Goal: Task Accomplishment & Management: Manage account settings

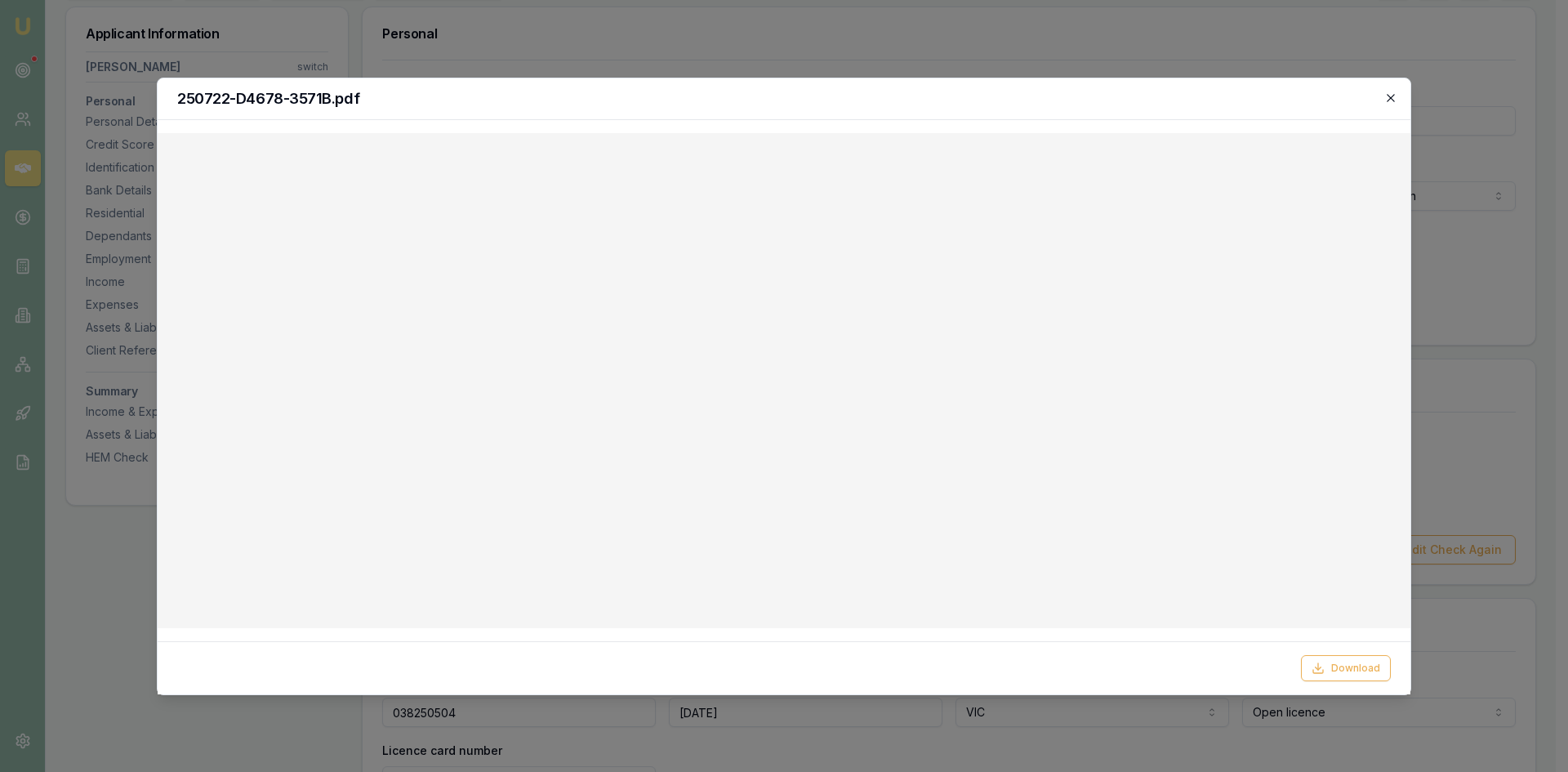
click at [1396, 96] on icon "button" at bounding box center [1390, 97] width 13 height 13
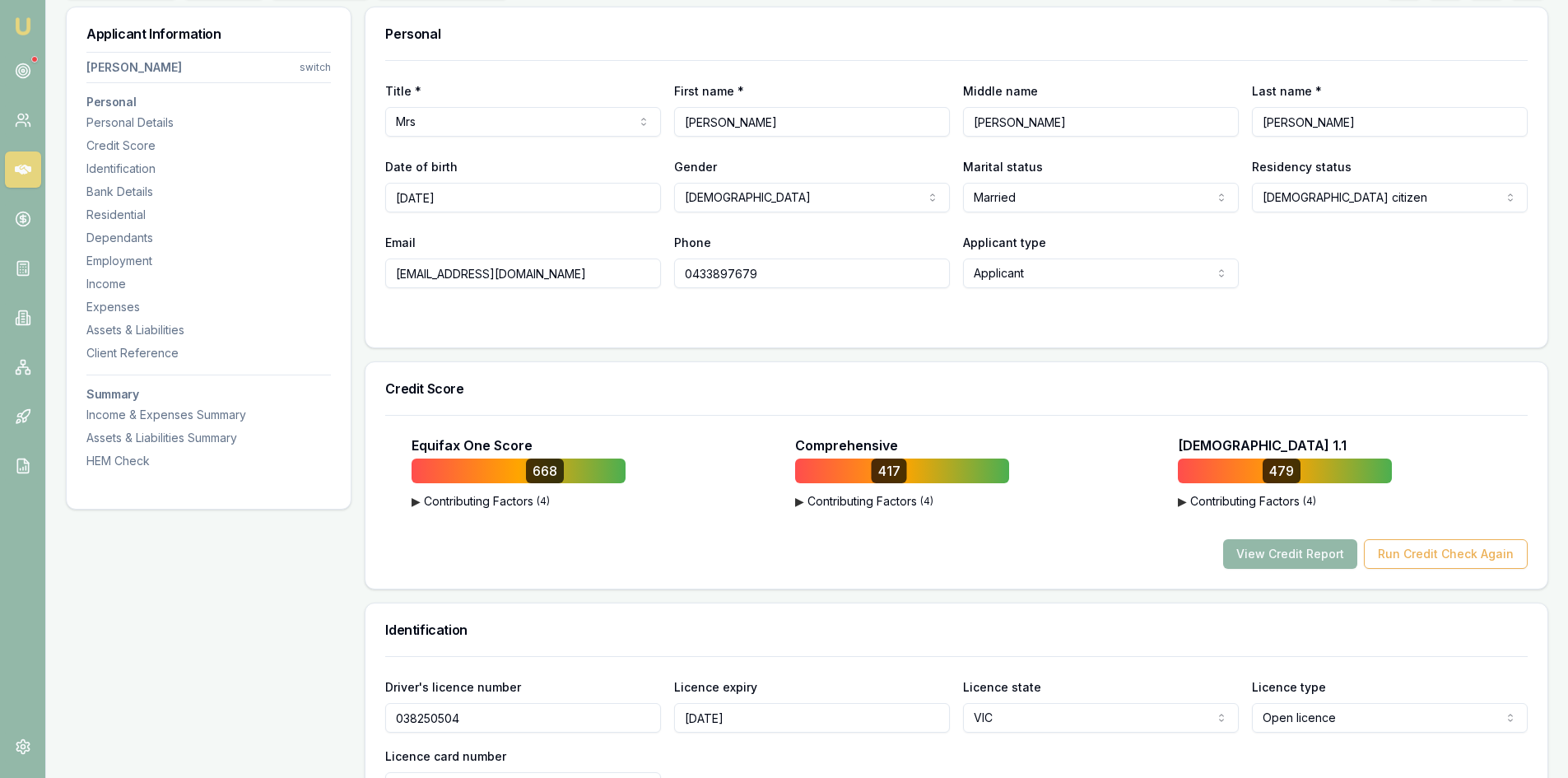
scroll to position [494, 0]
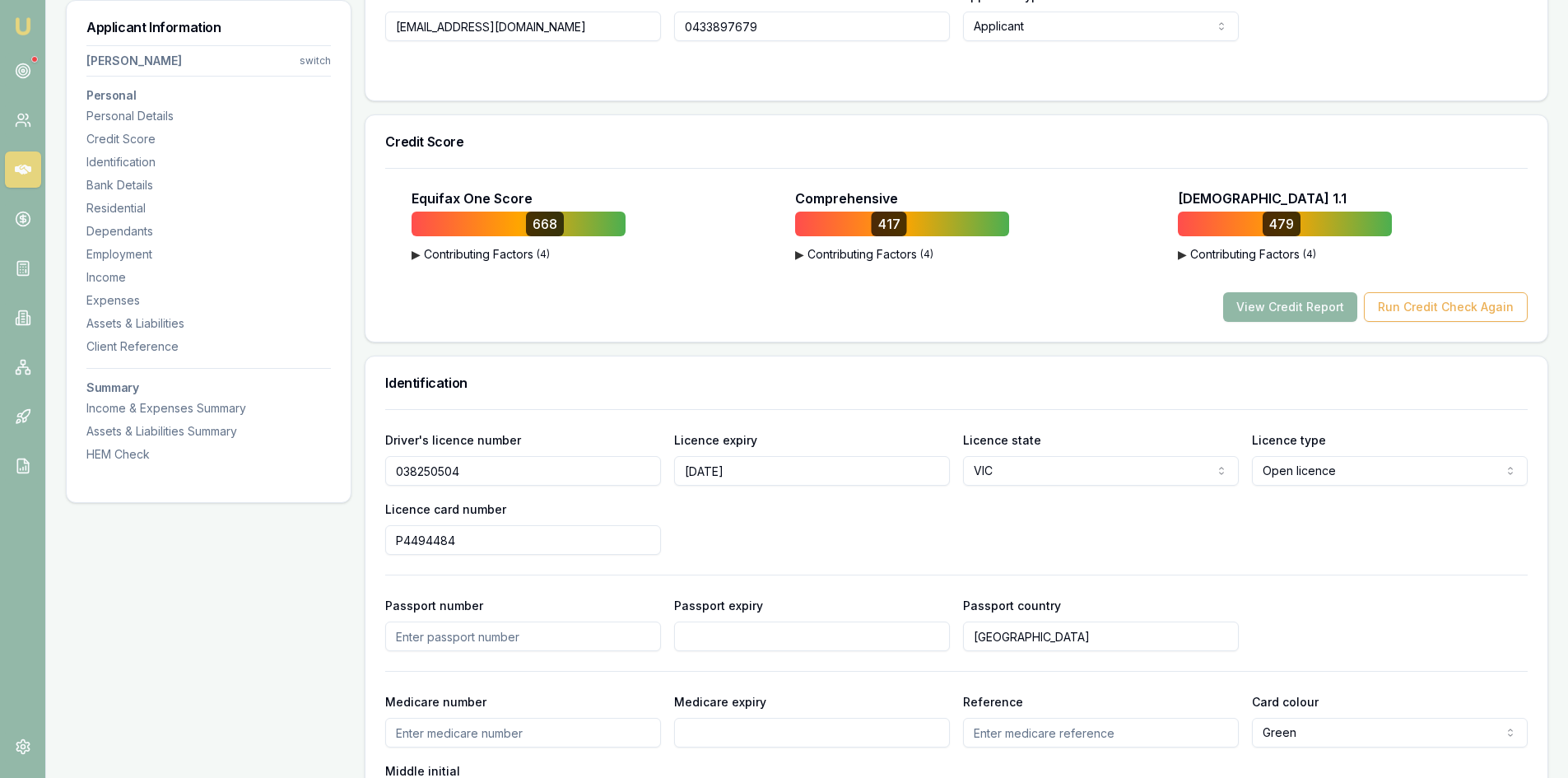
click at [1286, 311] on button "View Credit Report" at bounding box center [1290, 307] width 134 height 30
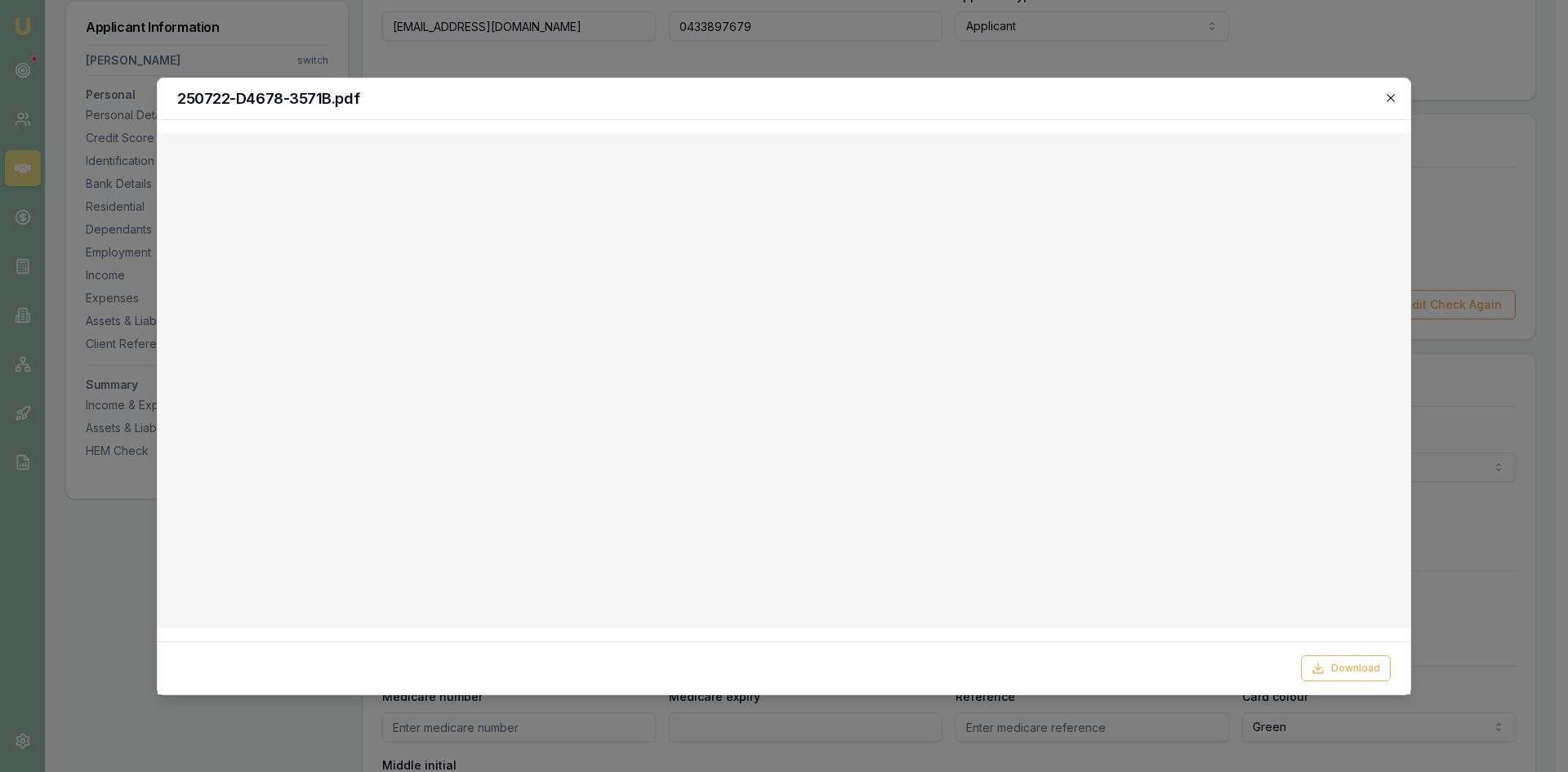
click at [1395, 96] on icon "button" at bounding box center [1390, 97] width 13 height 13
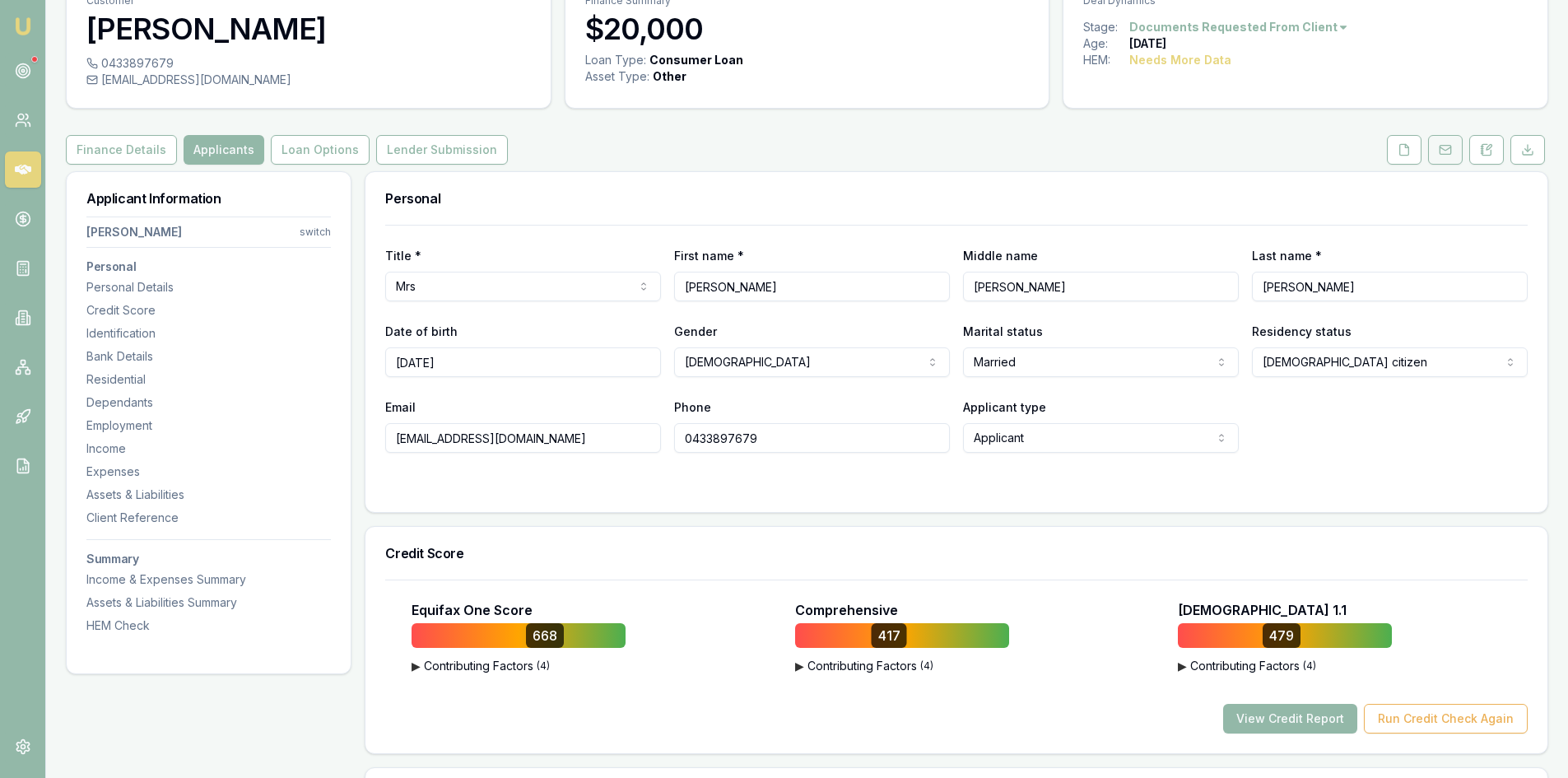
scroll to position [0, 0]
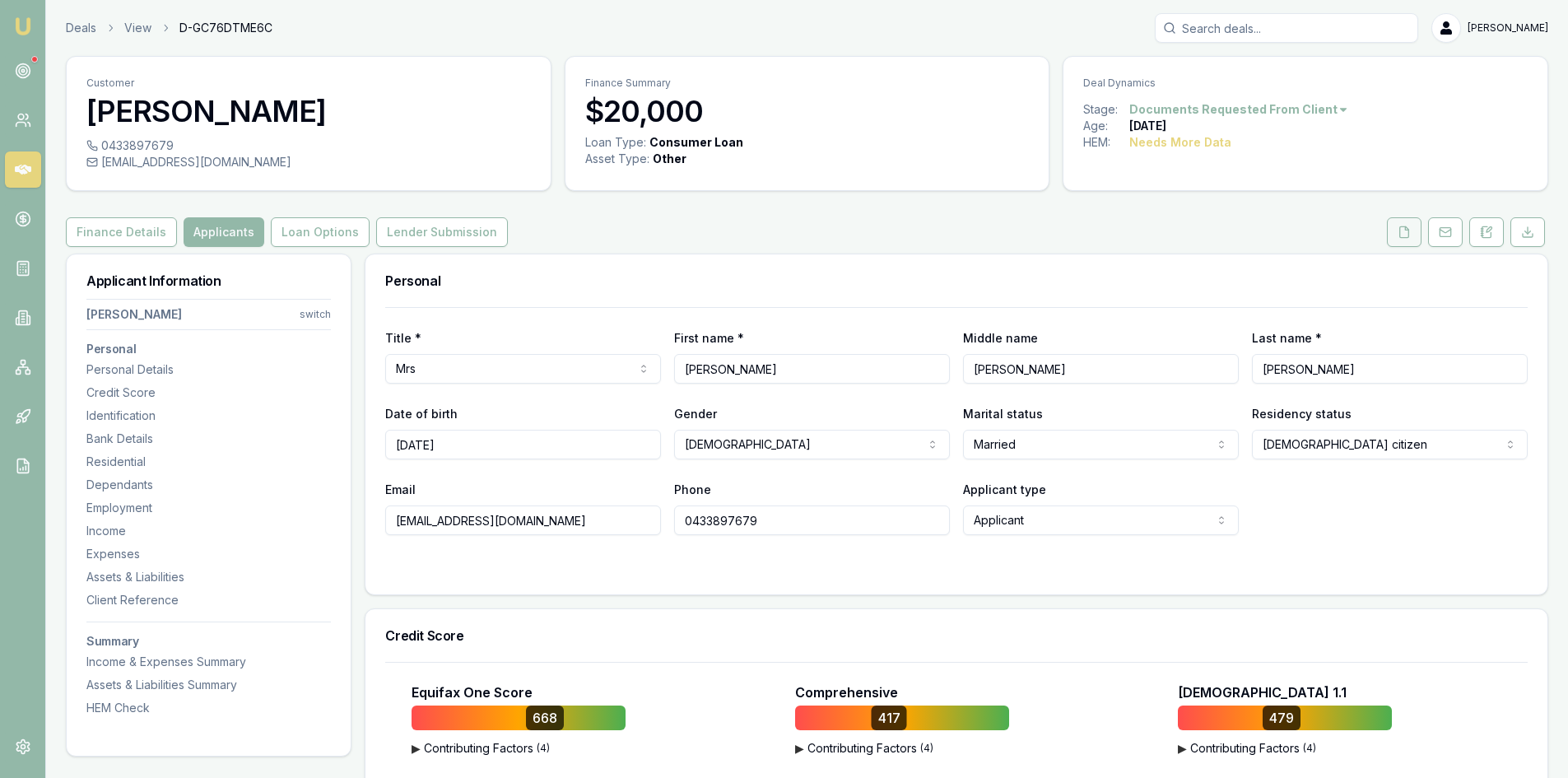
click at [1408, 236] on icon at bounding box center [1404, 232] width 9 height 11
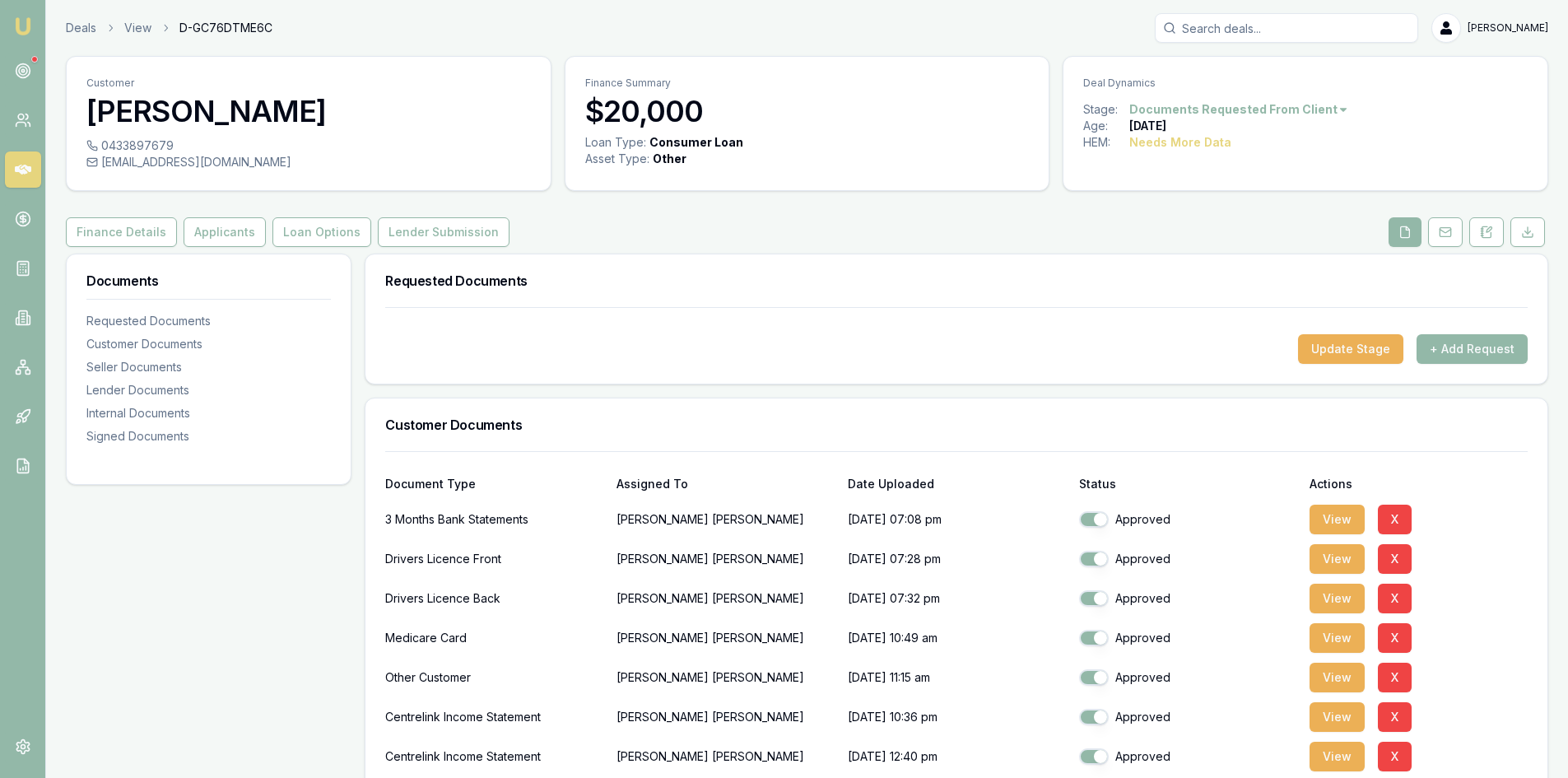
scroll to position [82, 0]
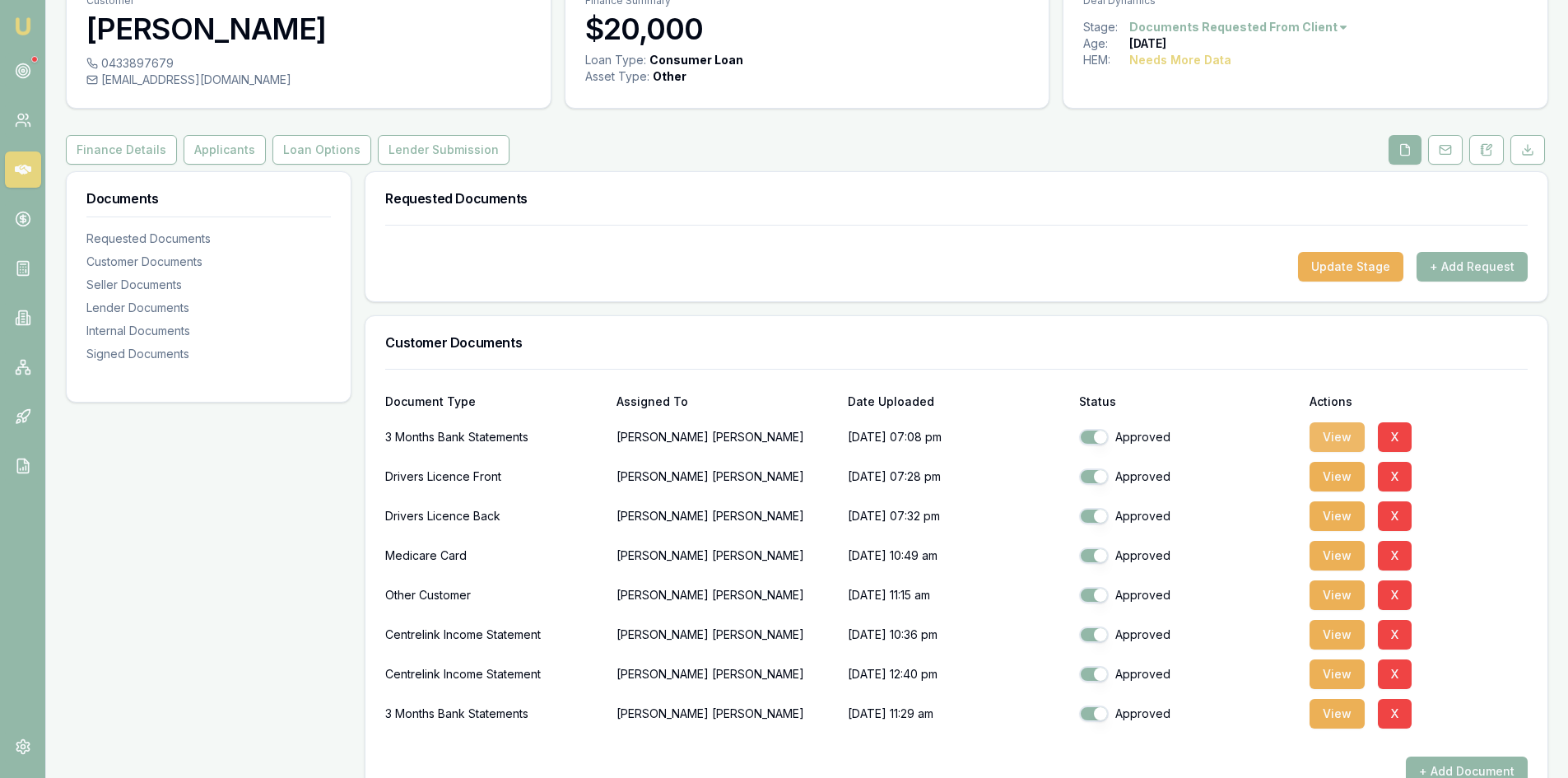
click at [1334, 437] on button "View" at bounding box center [1336, 438] width 55 height 30
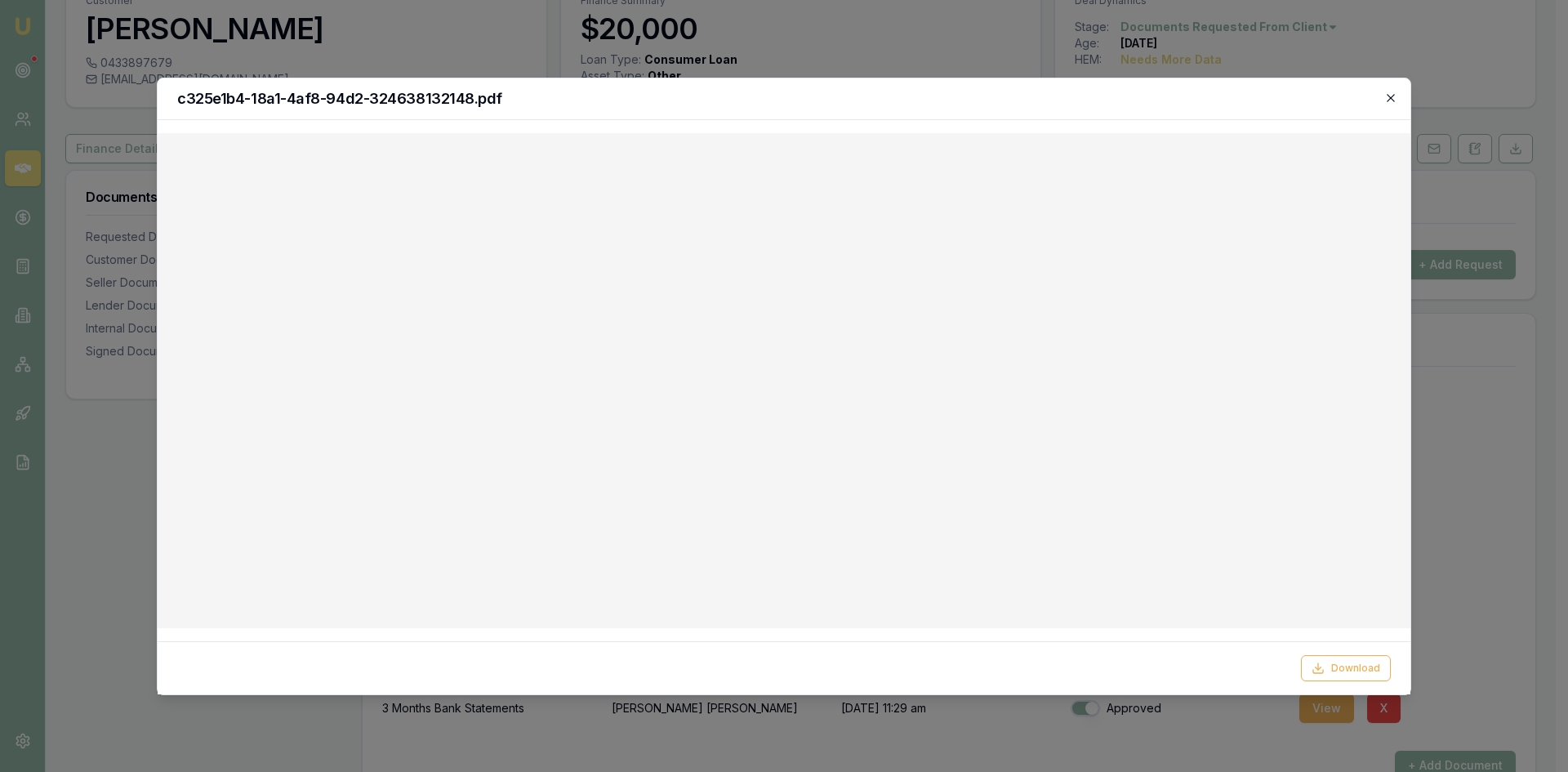
click at [1392, 101] on icon "button" at bounding box center [1390, 97] width 13 height 13
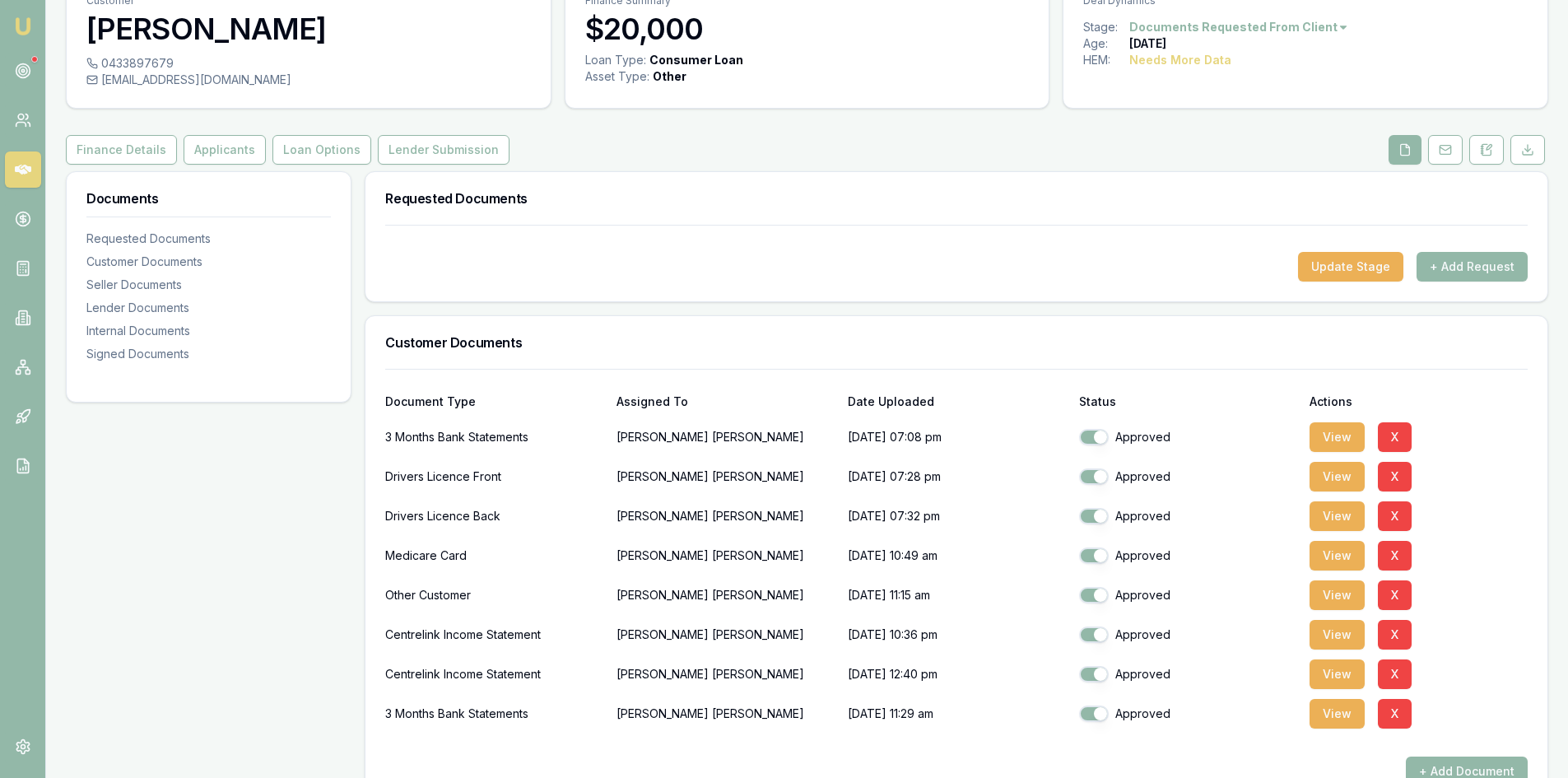
scroll to position [0, 0]
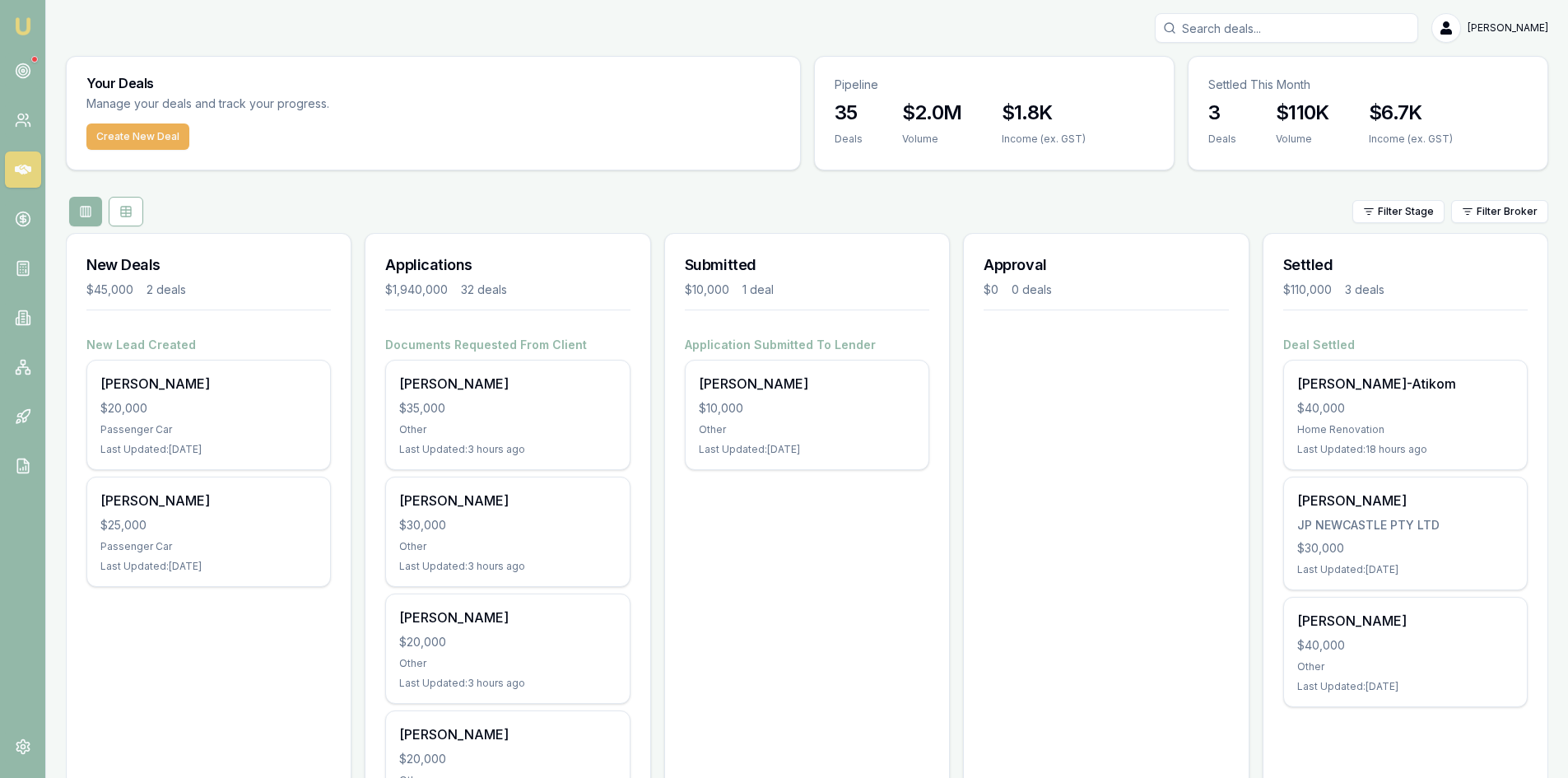
click at [1247, 26] on input "Search deals" at bounding box center [1287, 28] width 264 height 30
type input "b"
click at [1244, 26] on input "Search deals" at bounding box center [1287, 28] width 264 height 30
click at [1225, 30] on input "Search deals" at bounding box center [1287, 28] width 264 height 30
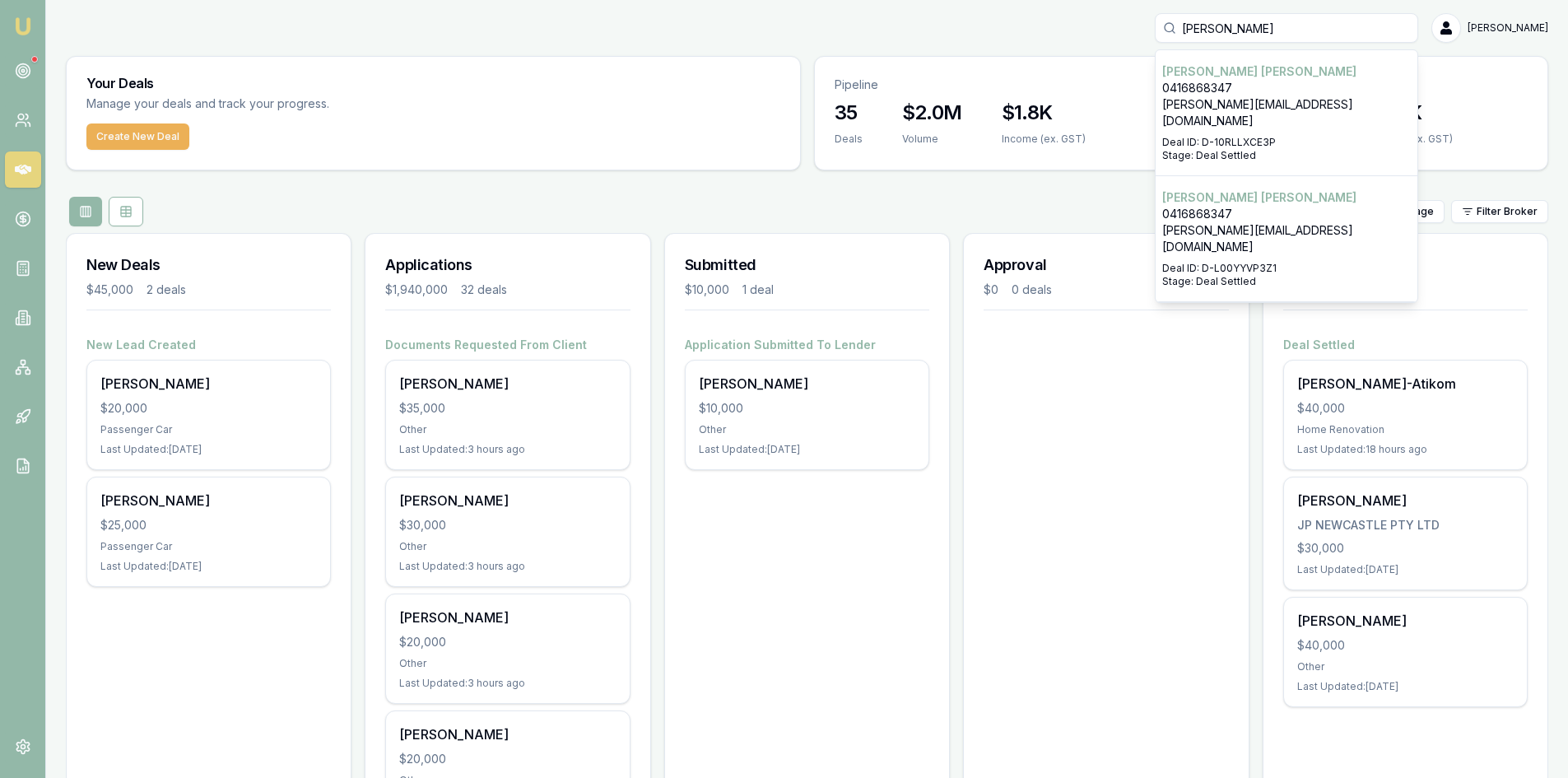
type input "bernie"
click at [1209, 94] on p "0416868347" at bounding box center [1286, 88] width 249 height 16
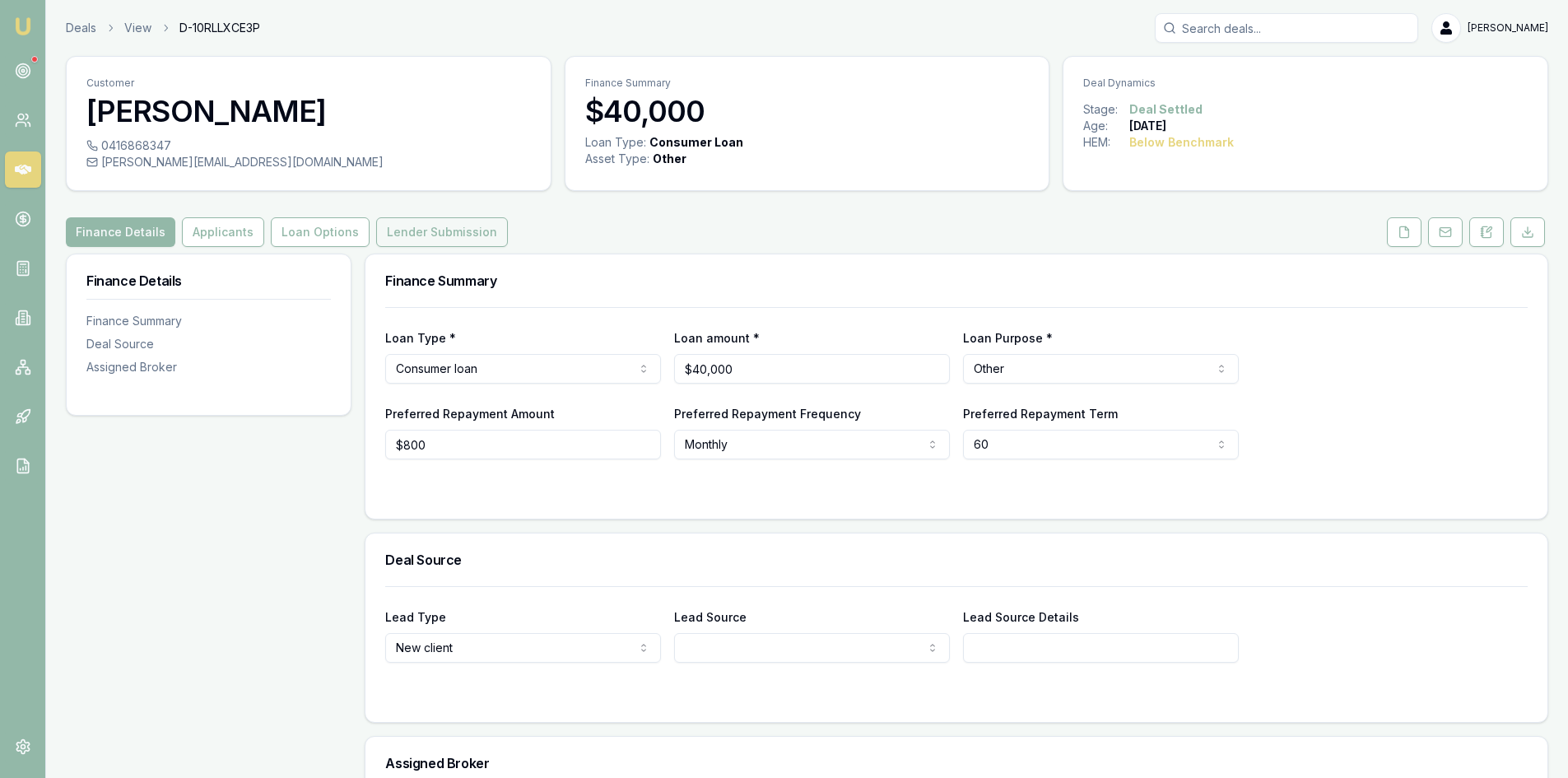
click at [471, 229] on button "Lender Submission" at bounding box center [442, 232] width 132 height 30
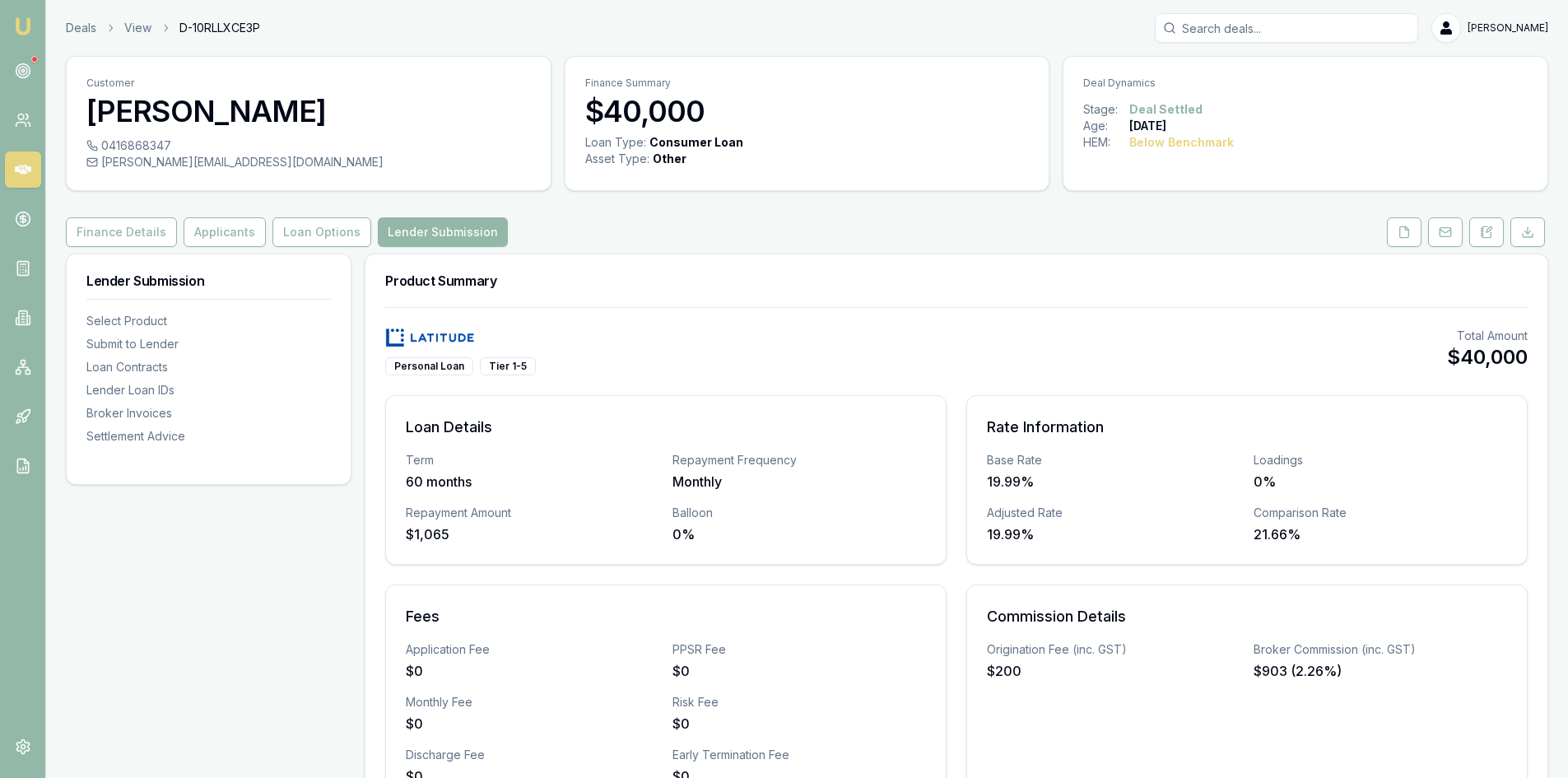
click at [1261, 28] on input "Search deals" at bounding box center [1287, 28] width 264 height 30
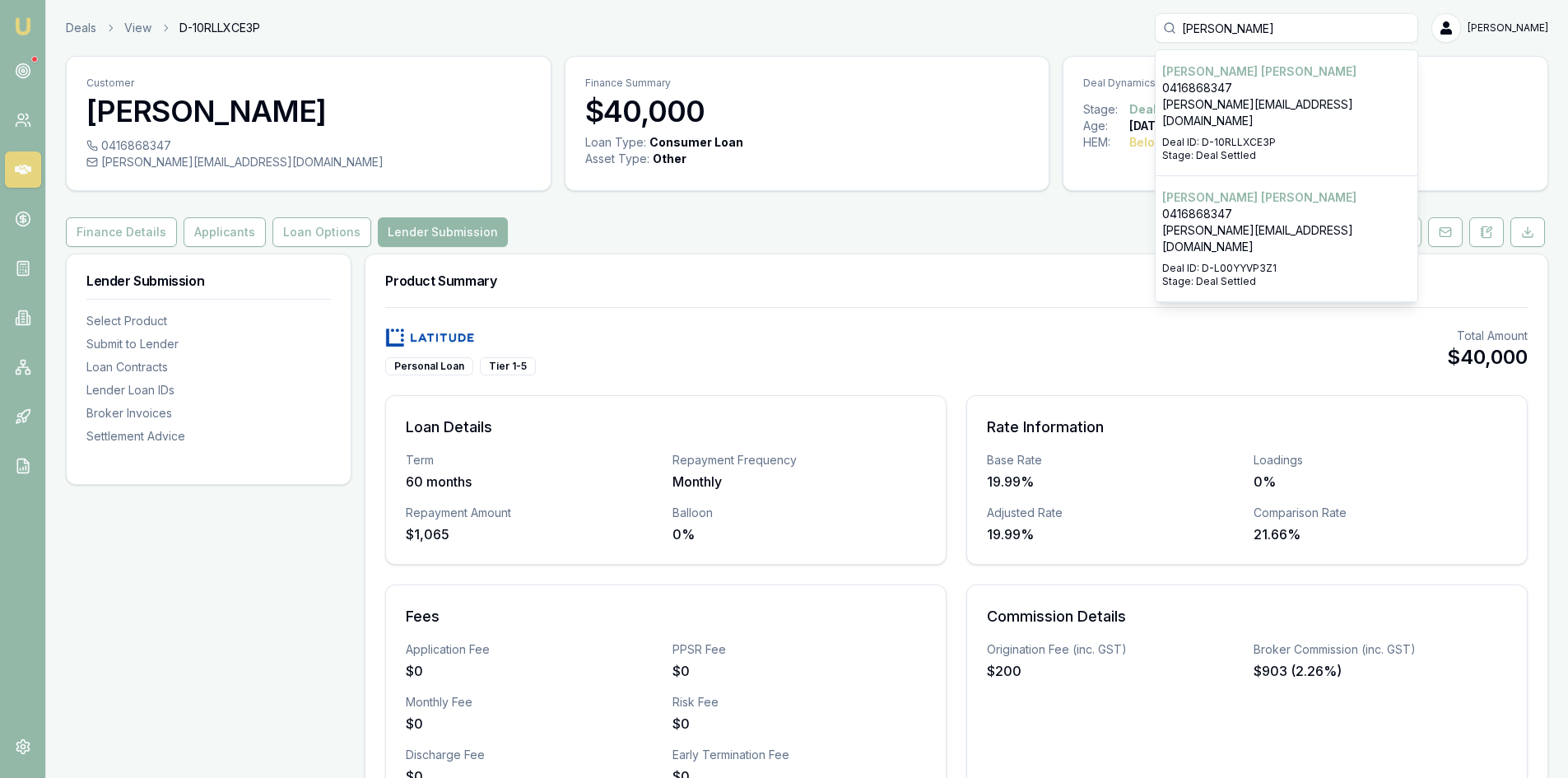
type input "[PERSON_NAME]"
click at [1239, 222] on p "[PERSON_NAME][EMAIL_ADDRESS][DOMAIN_NAME]" at bounding box center [1286, 238] width 249 height 33
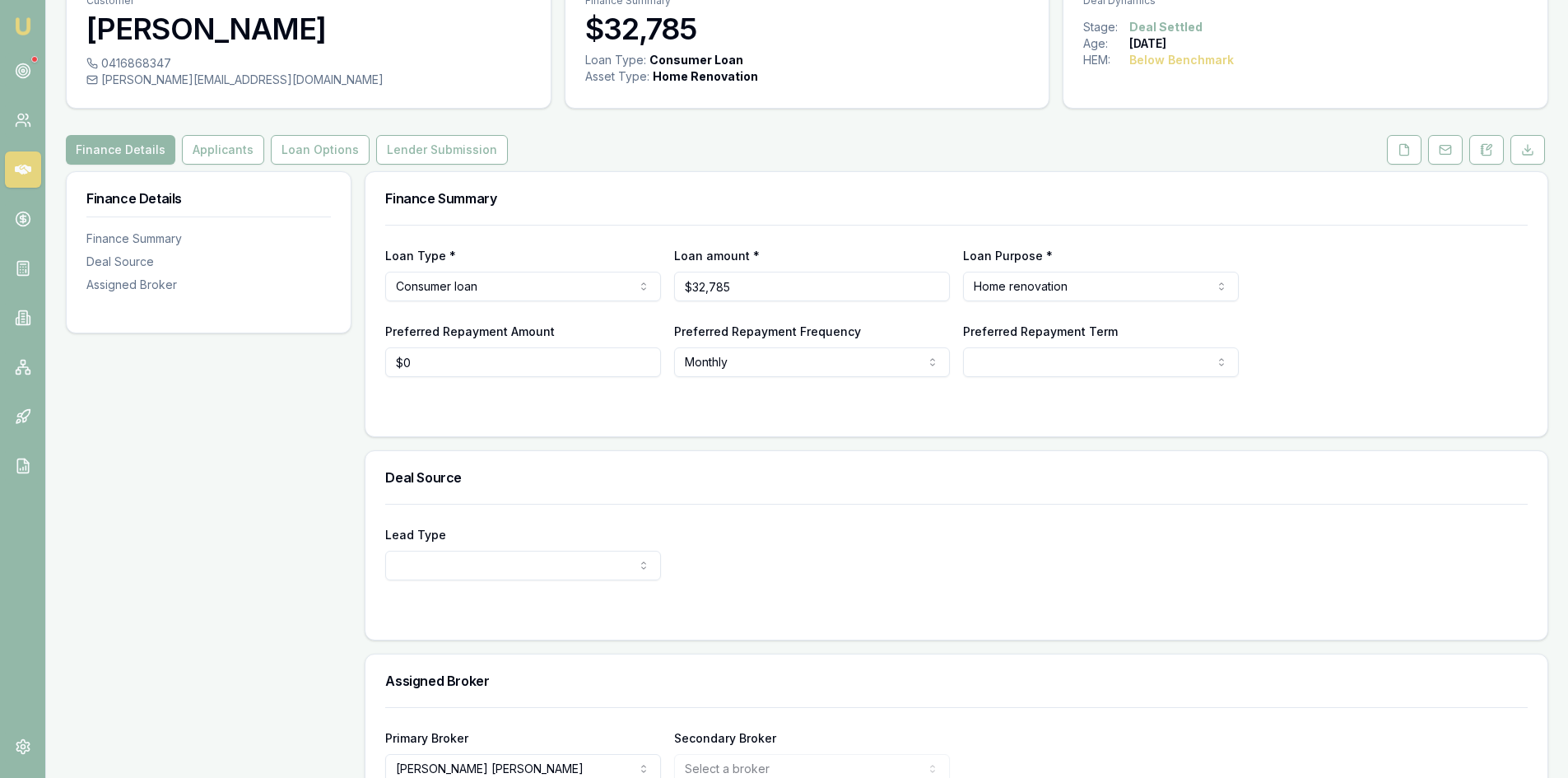
scroll to position [178, 0]
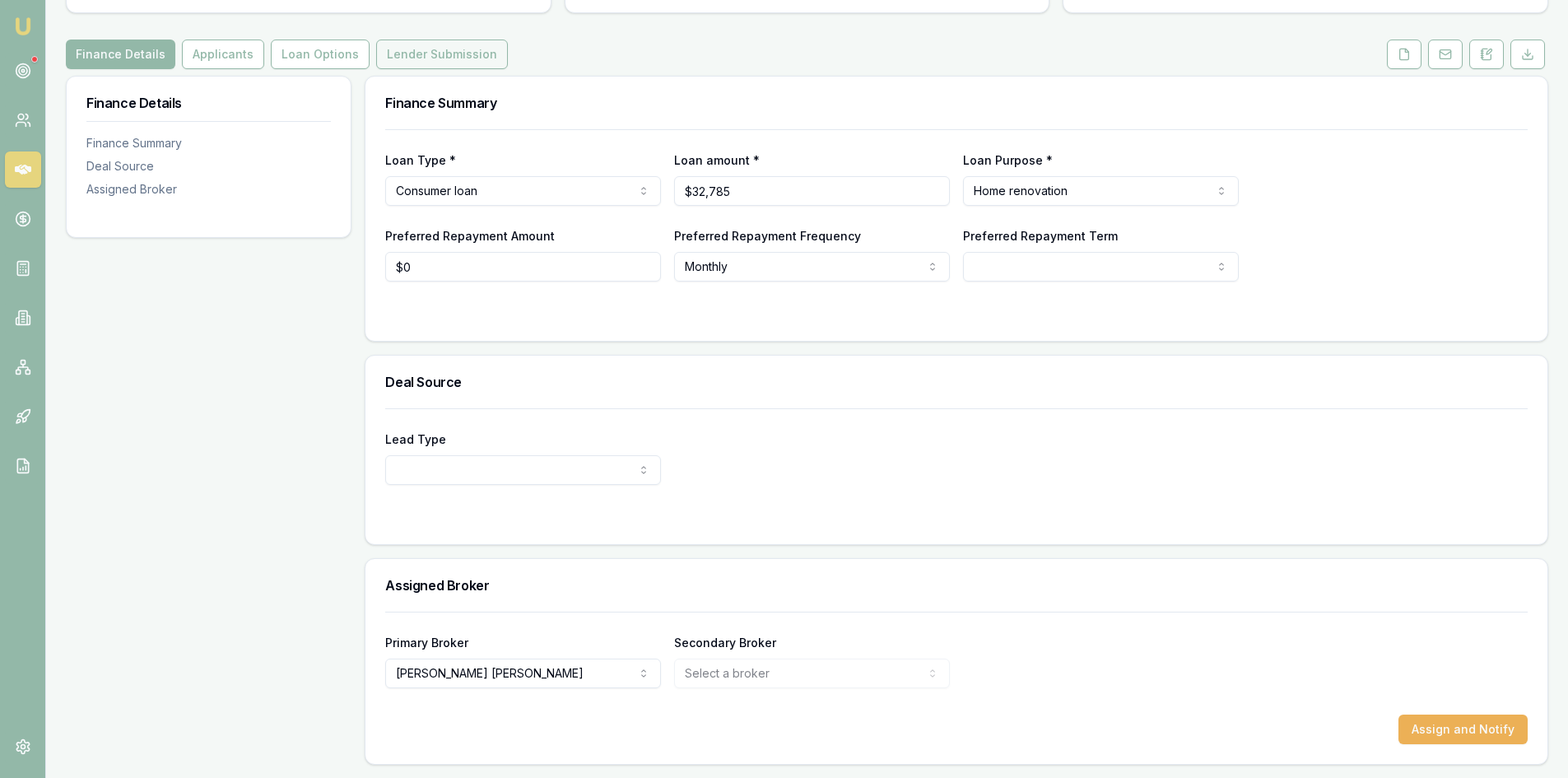
click at [404, 54] on button "Lender Submission" at bounding box center [442, 55] width 132 height 30
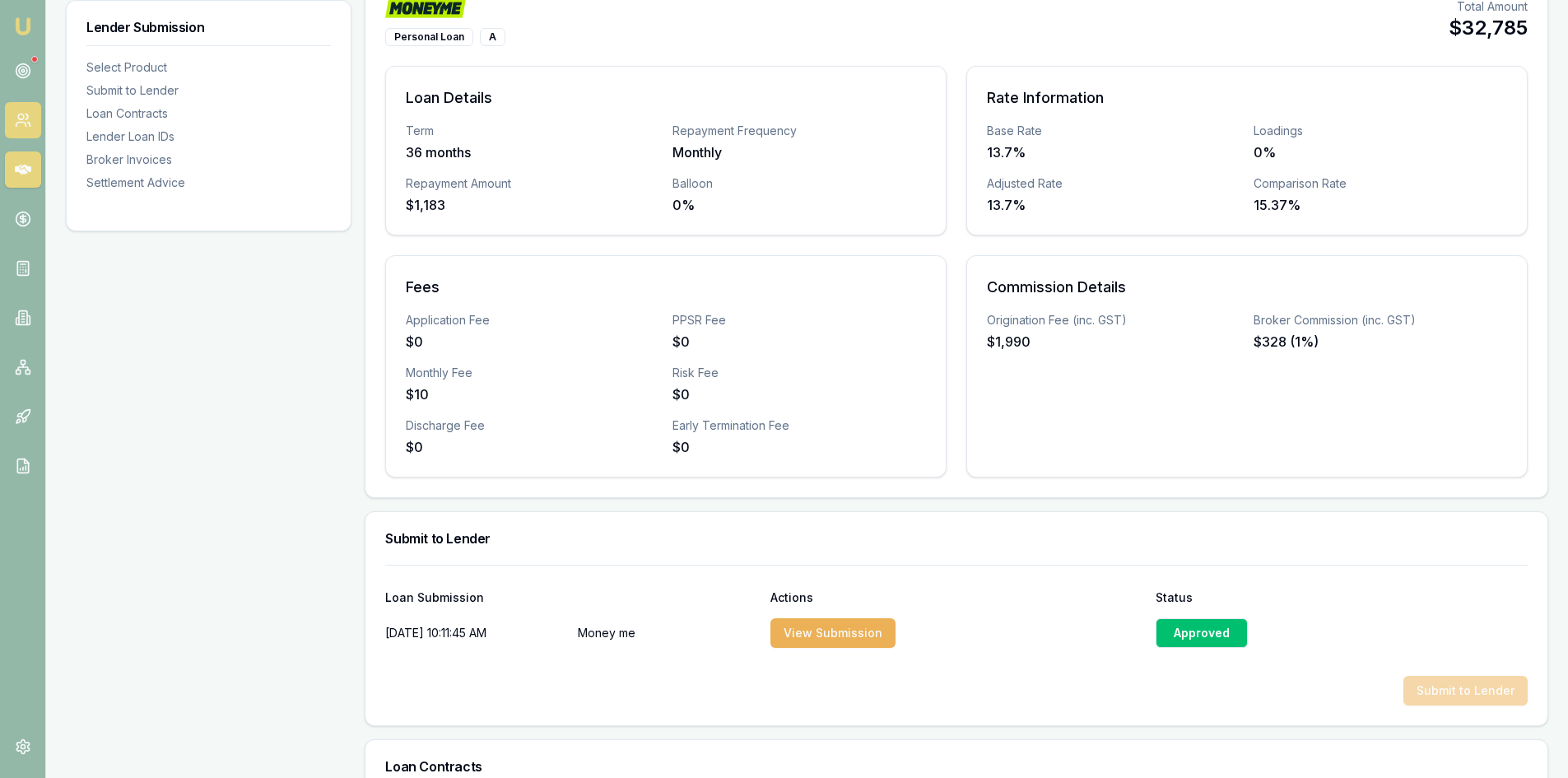
scroll to position [247, 0]
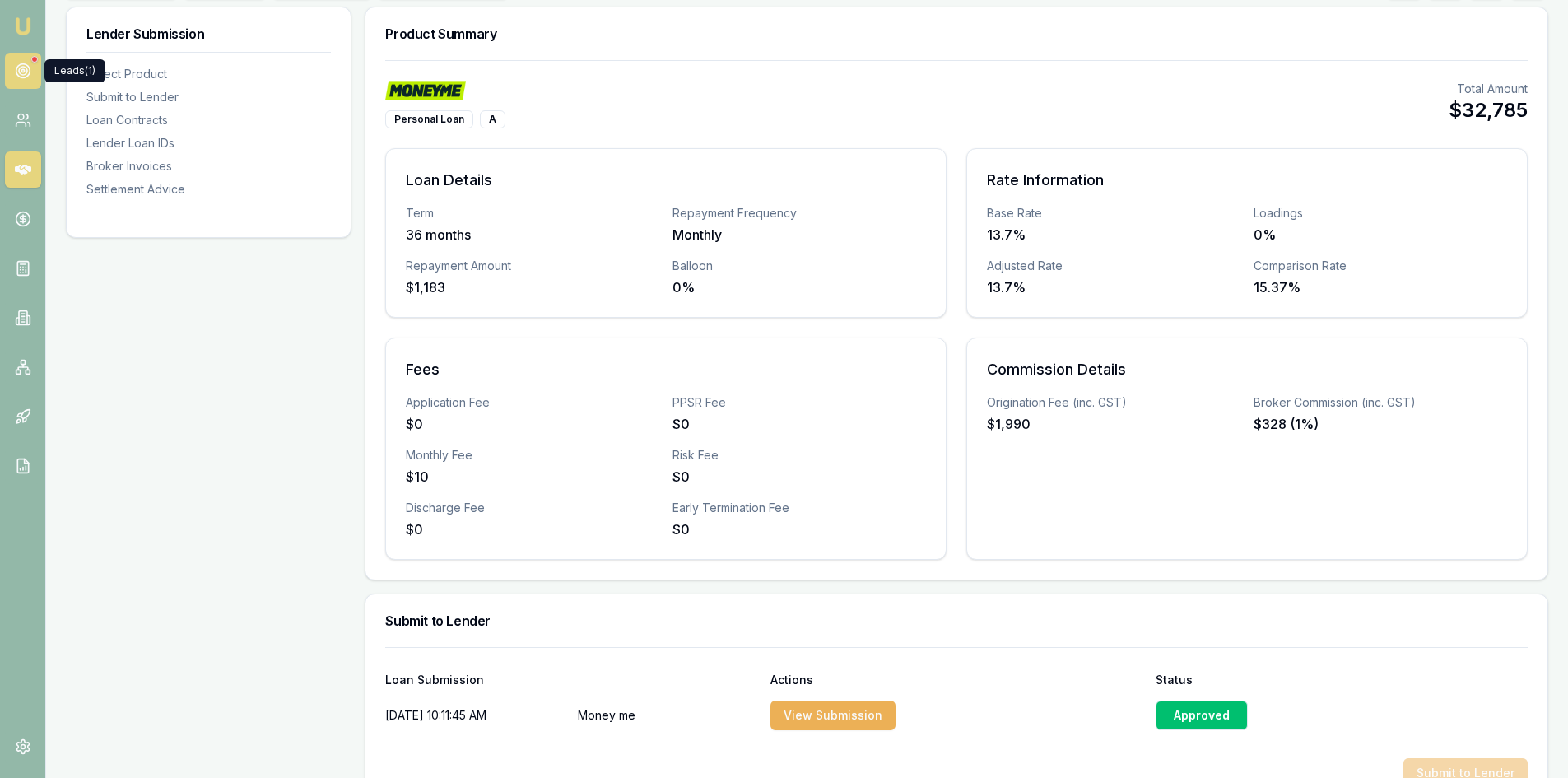
click at [26, 66] on icon at bounding box center [23, 71] width 16 height 16
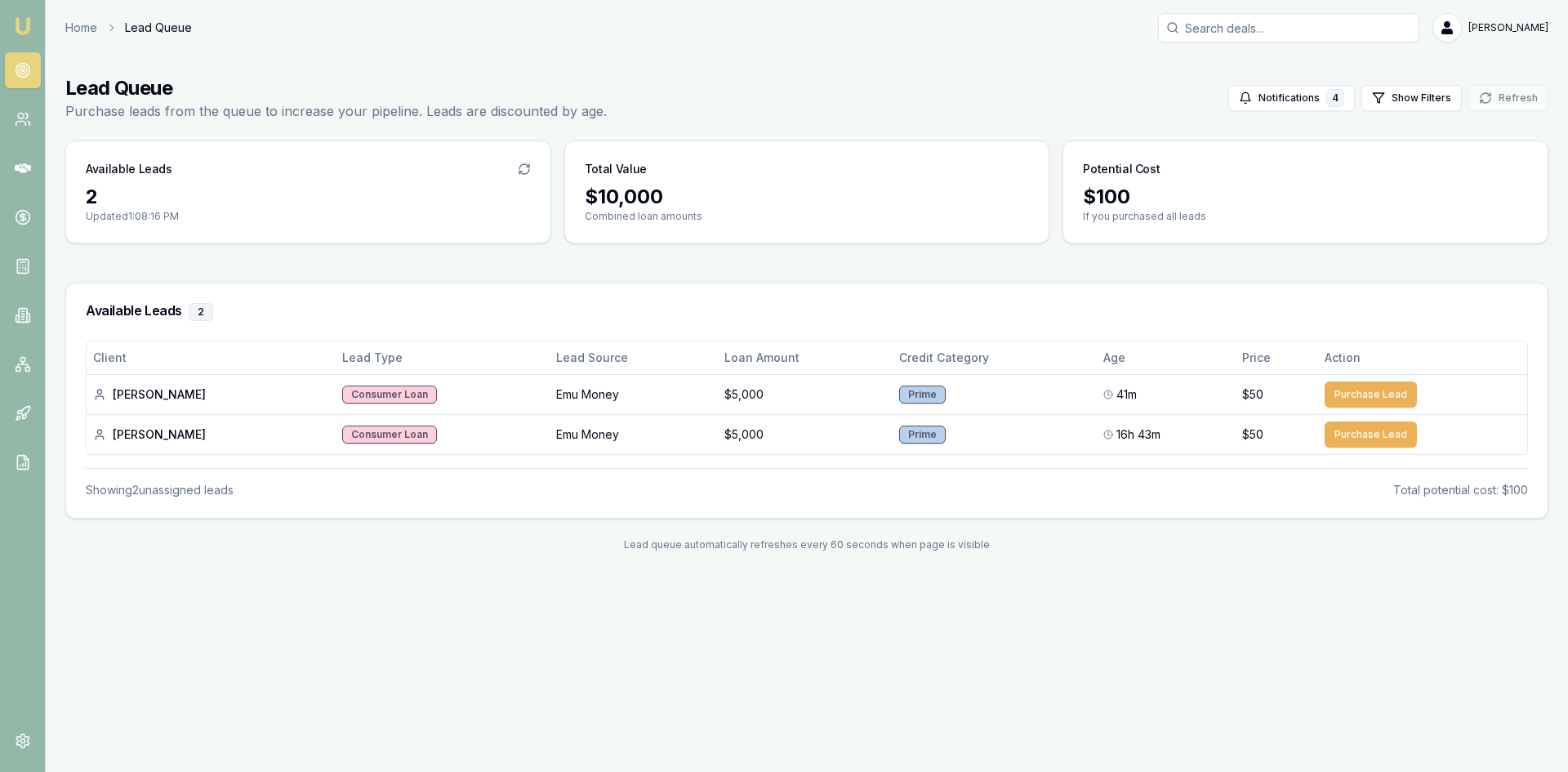
click at [22, 67] on icon at bounding box center [23, 70] width 16 height 16
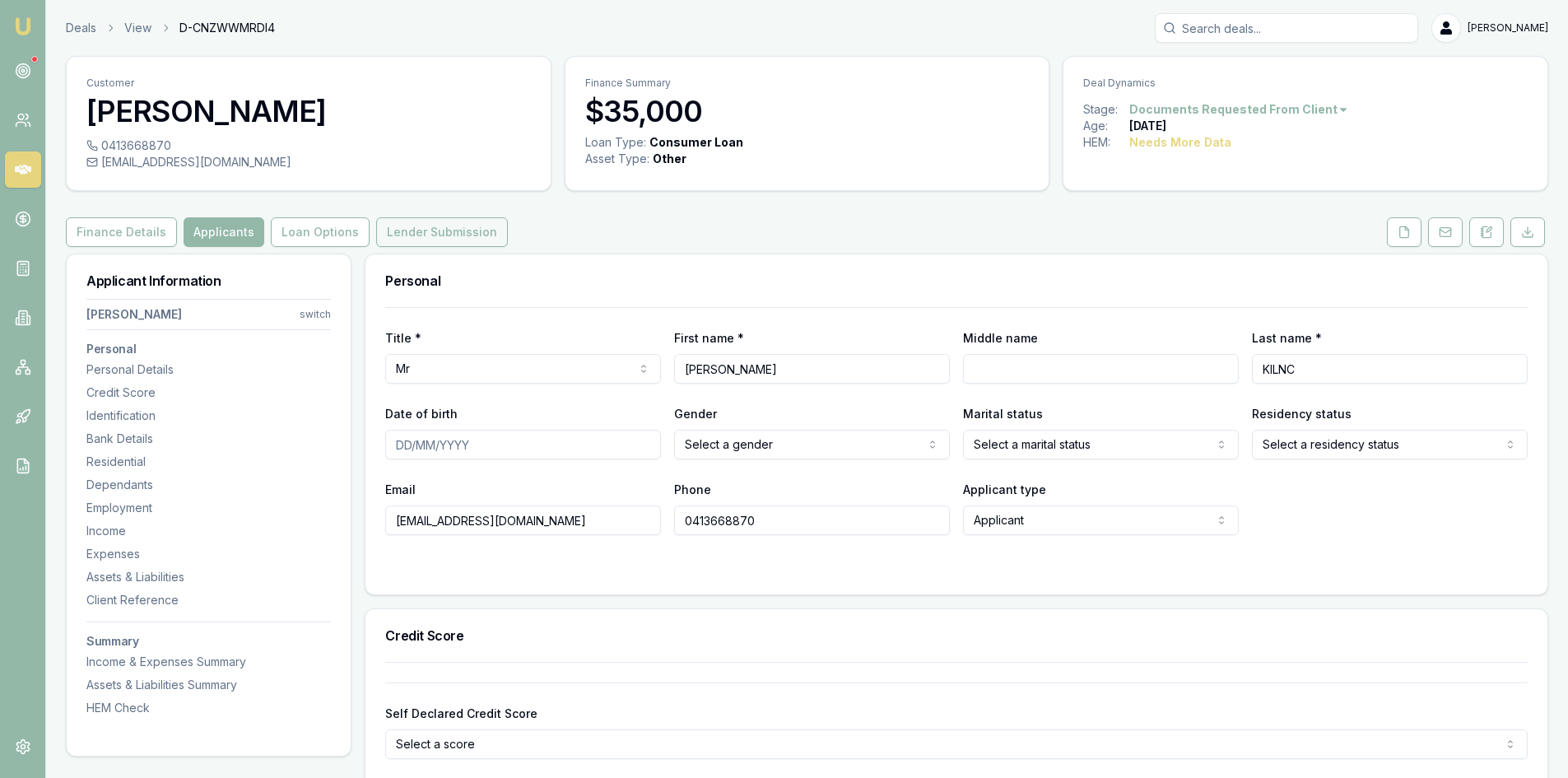
click at [418, 236] on button "Lender Submission" at bounding box center [442, 232] width 132 height 30
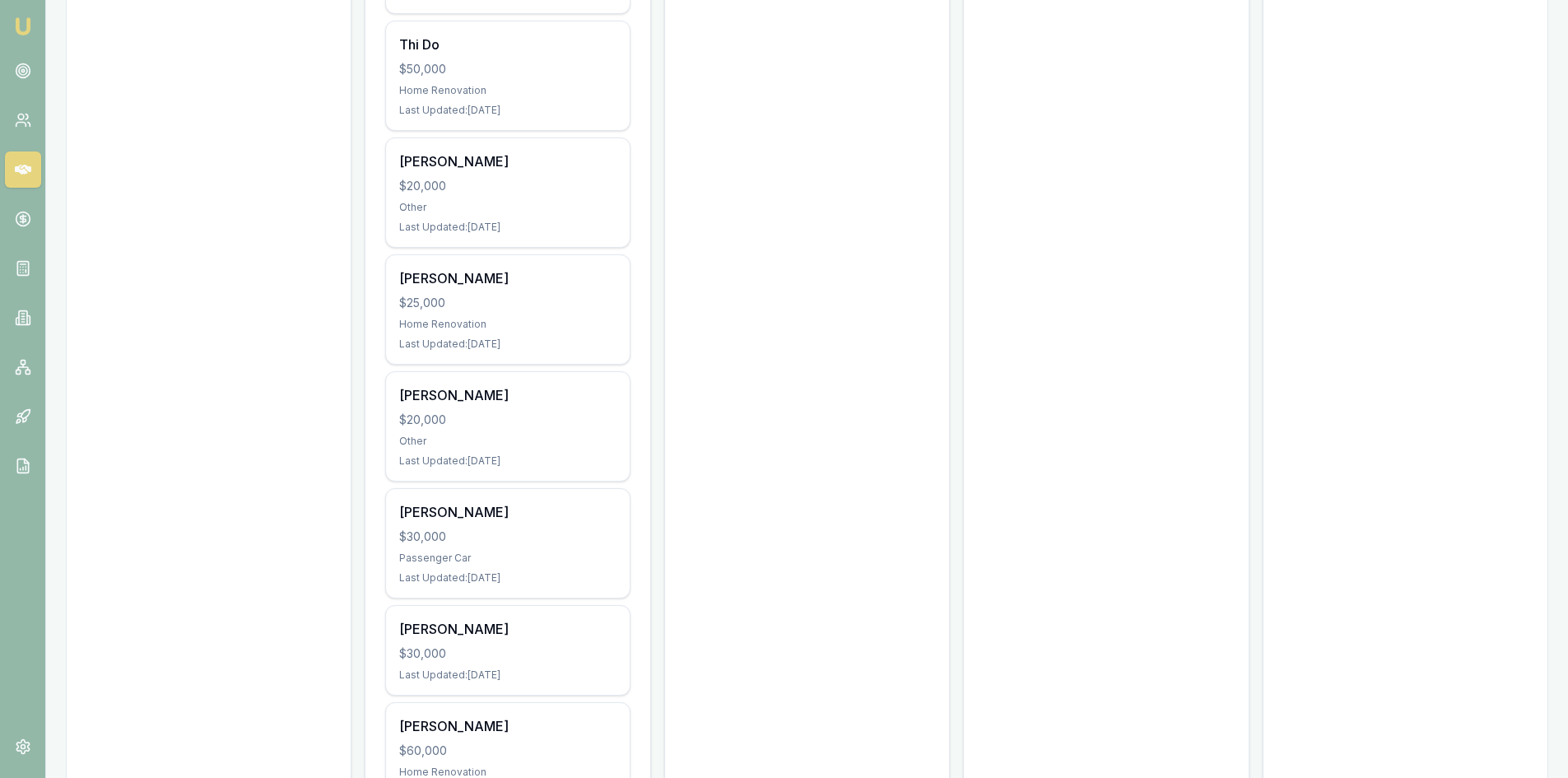
scroll to position [2142, 0]
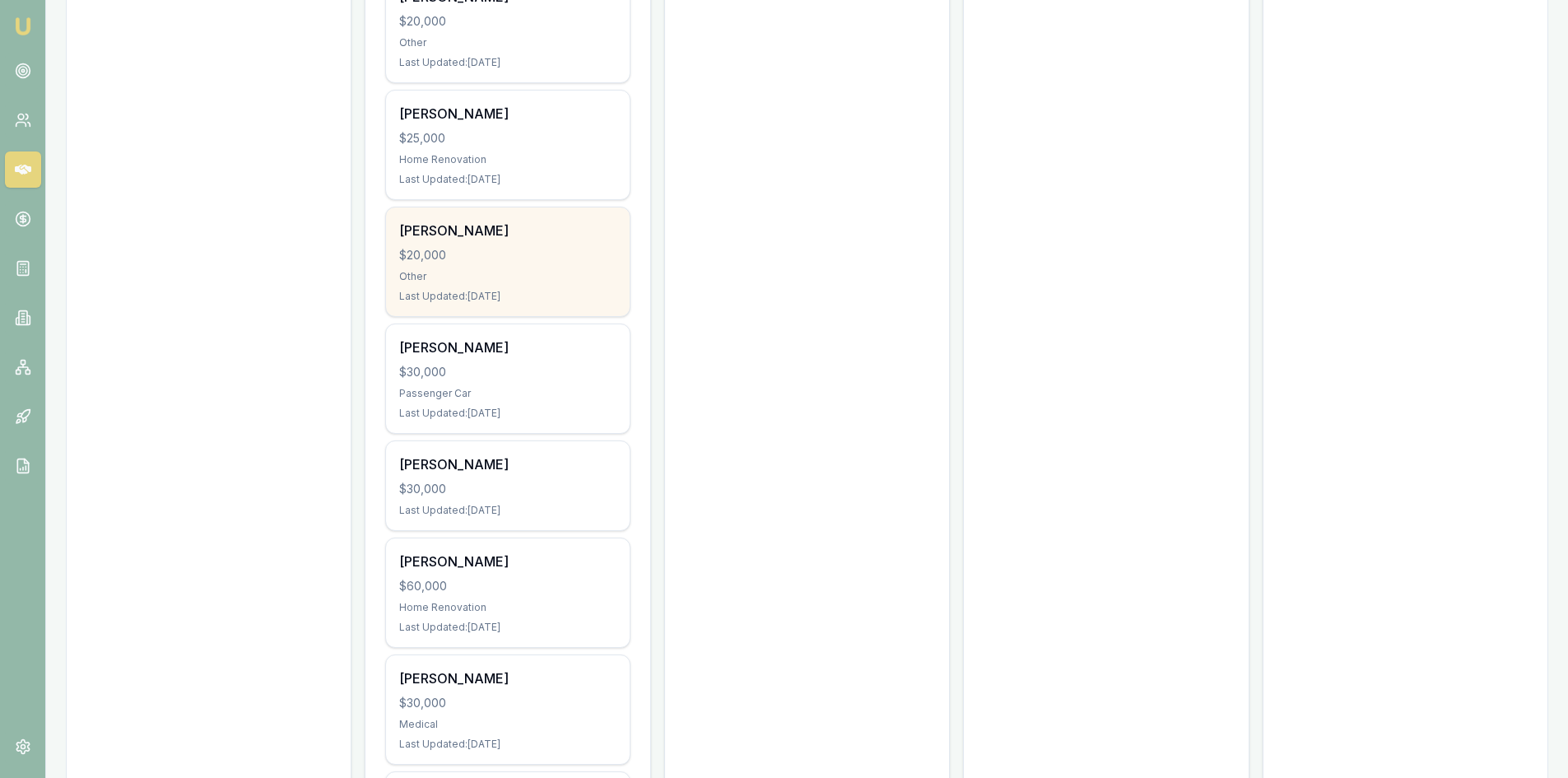
click at [458, 265] on div "[PERSON_NAME] $20,000 Other Last Updated: [DATE]" at bounding box center [507, 262] width 243 height 109
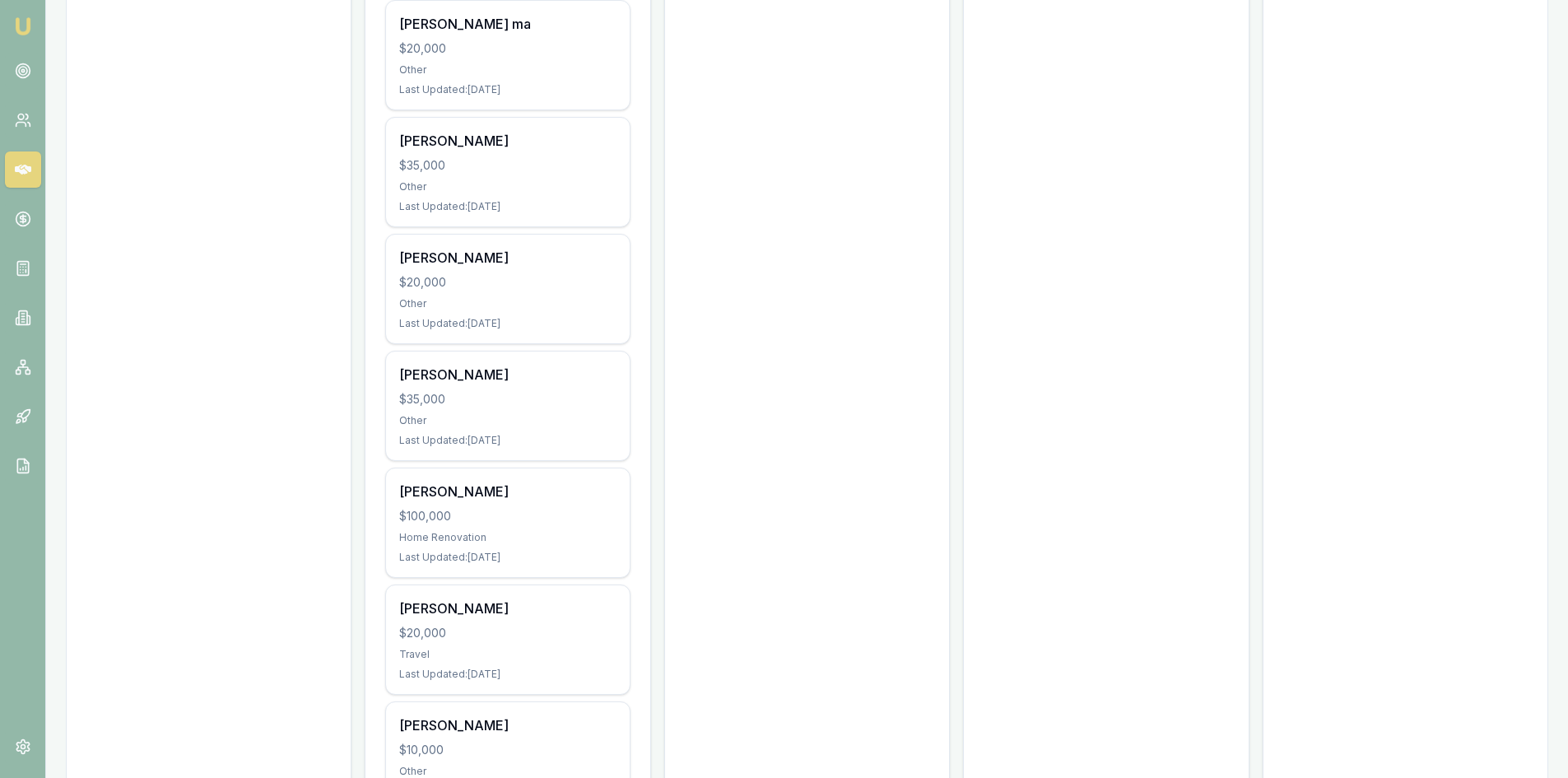
scroll to position [663, 0]
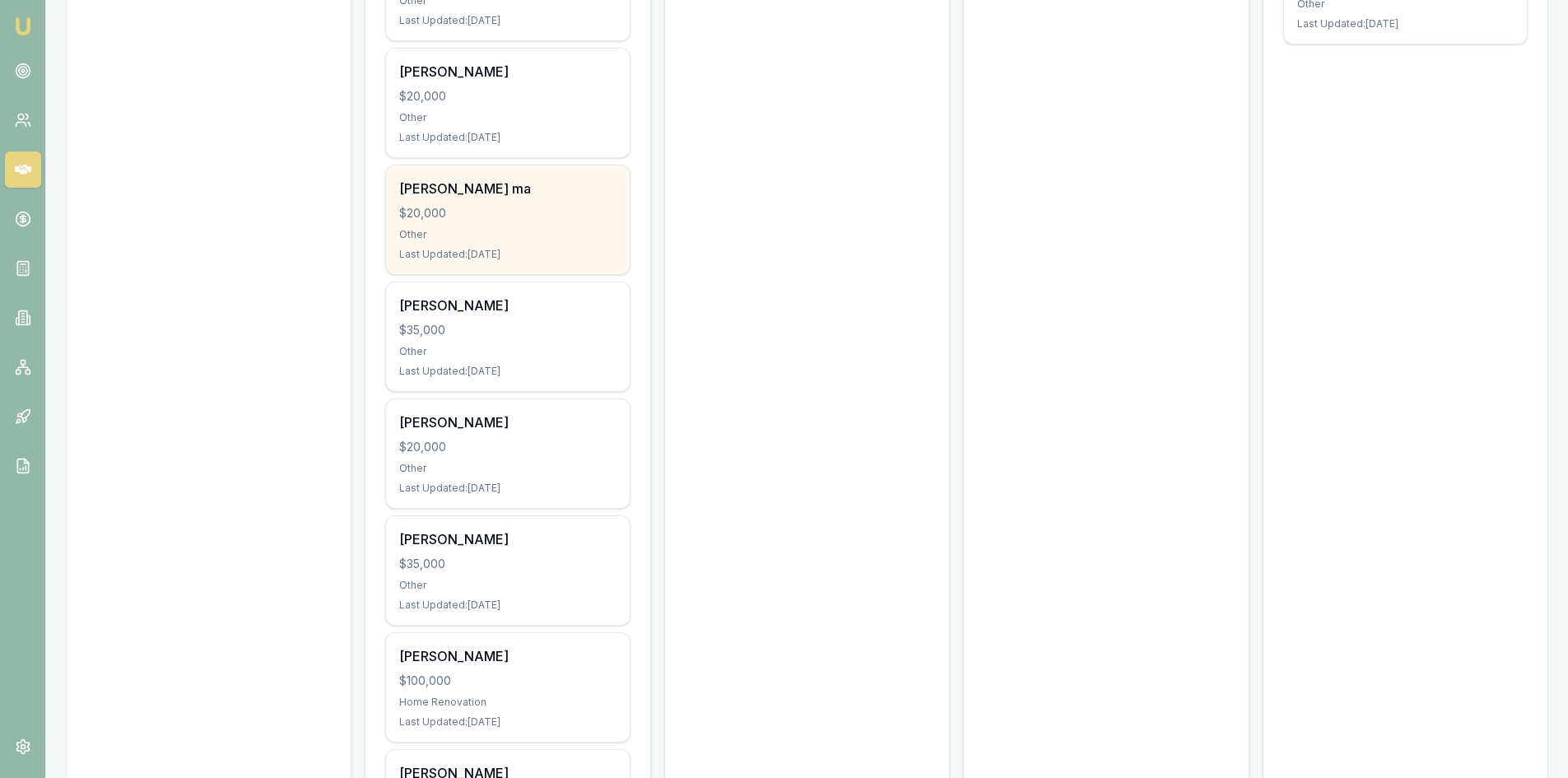
click at [497, 229] on div "Other" at bounding box center [507, 234] width 217 height 13
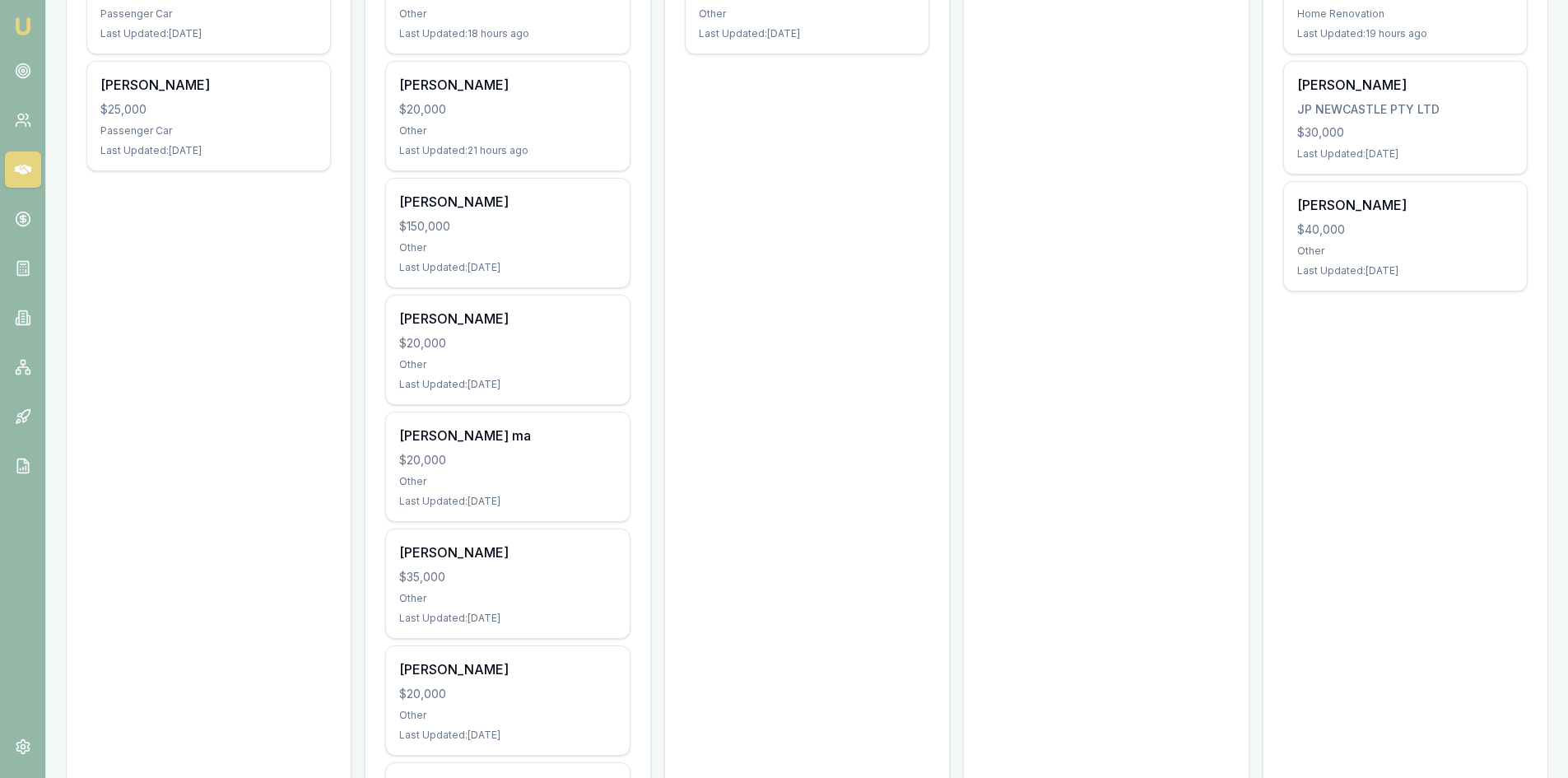
scroll to position [169, 0]
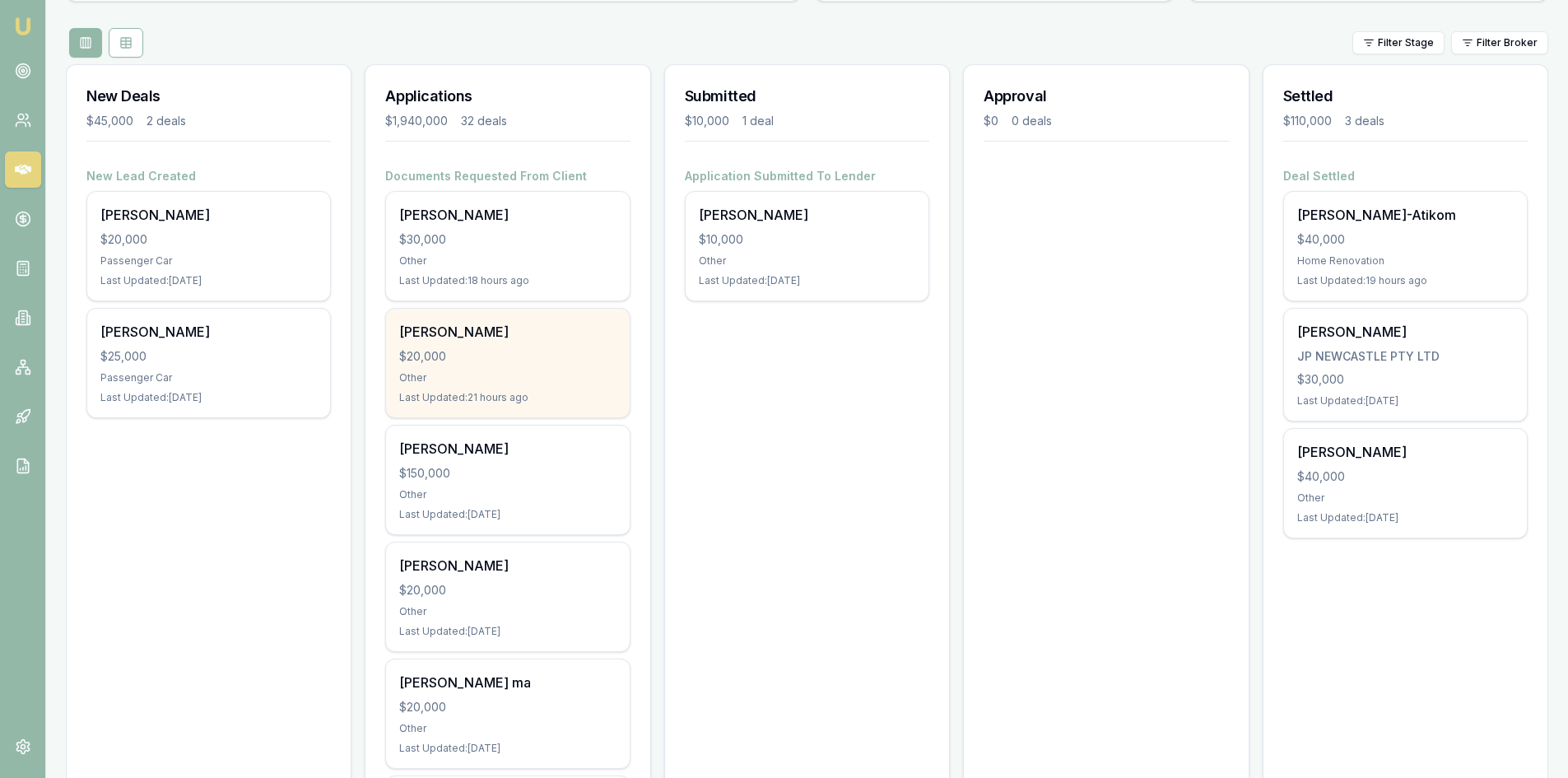
click at [492, 344] on div "[PERSON_NAME] $20,000 Other Last Updated: 21 hours ago" at bounding box center [507, 363] width 243 height 109
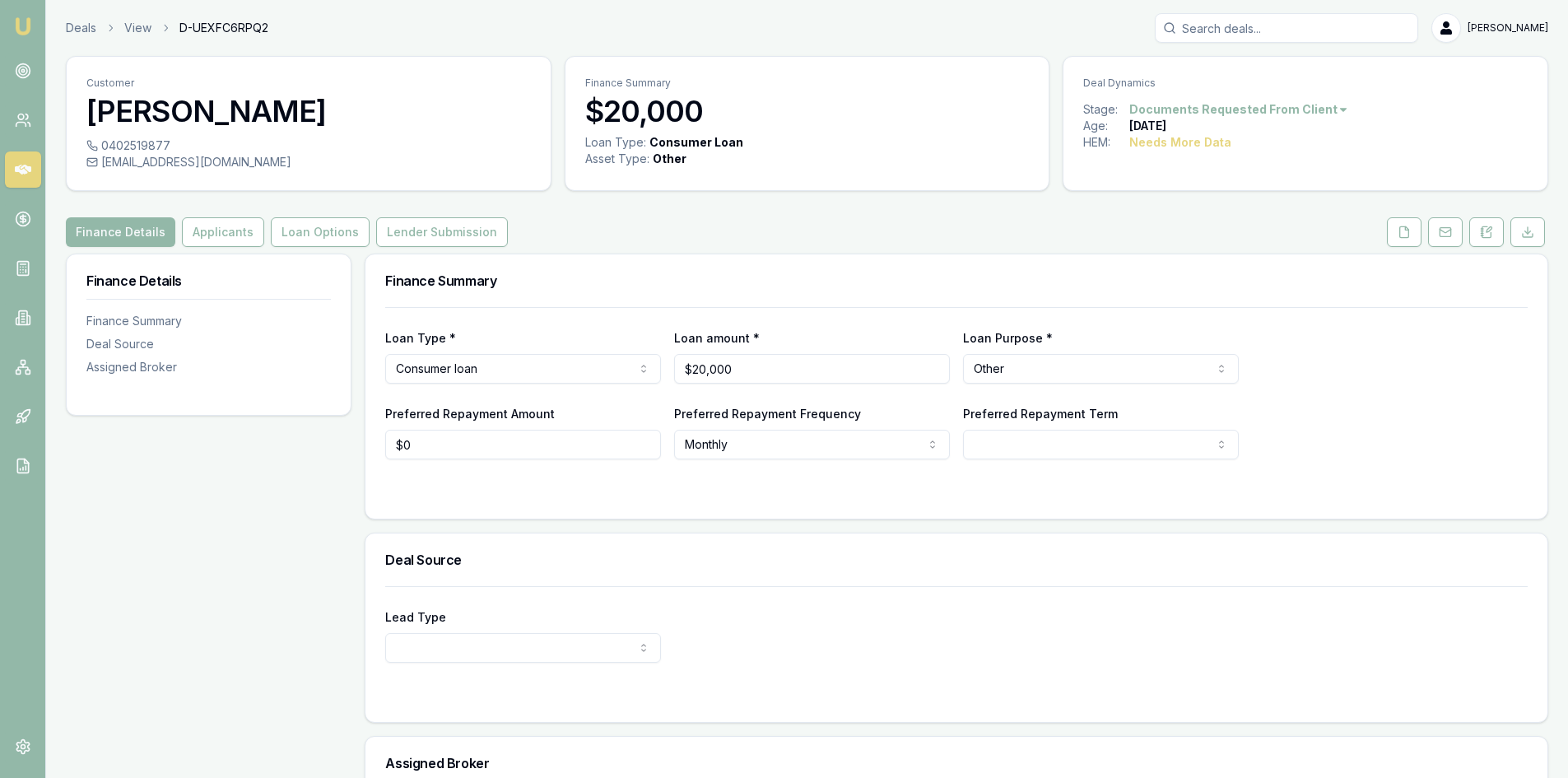
drag, startPoint x: 227, startPoint y: 241, endPoint x: 260, endPoint y: 241, distance: 33.0
click at [227, 241] on button "Applicants" at bounding box center [223, 232] width 82 height 30
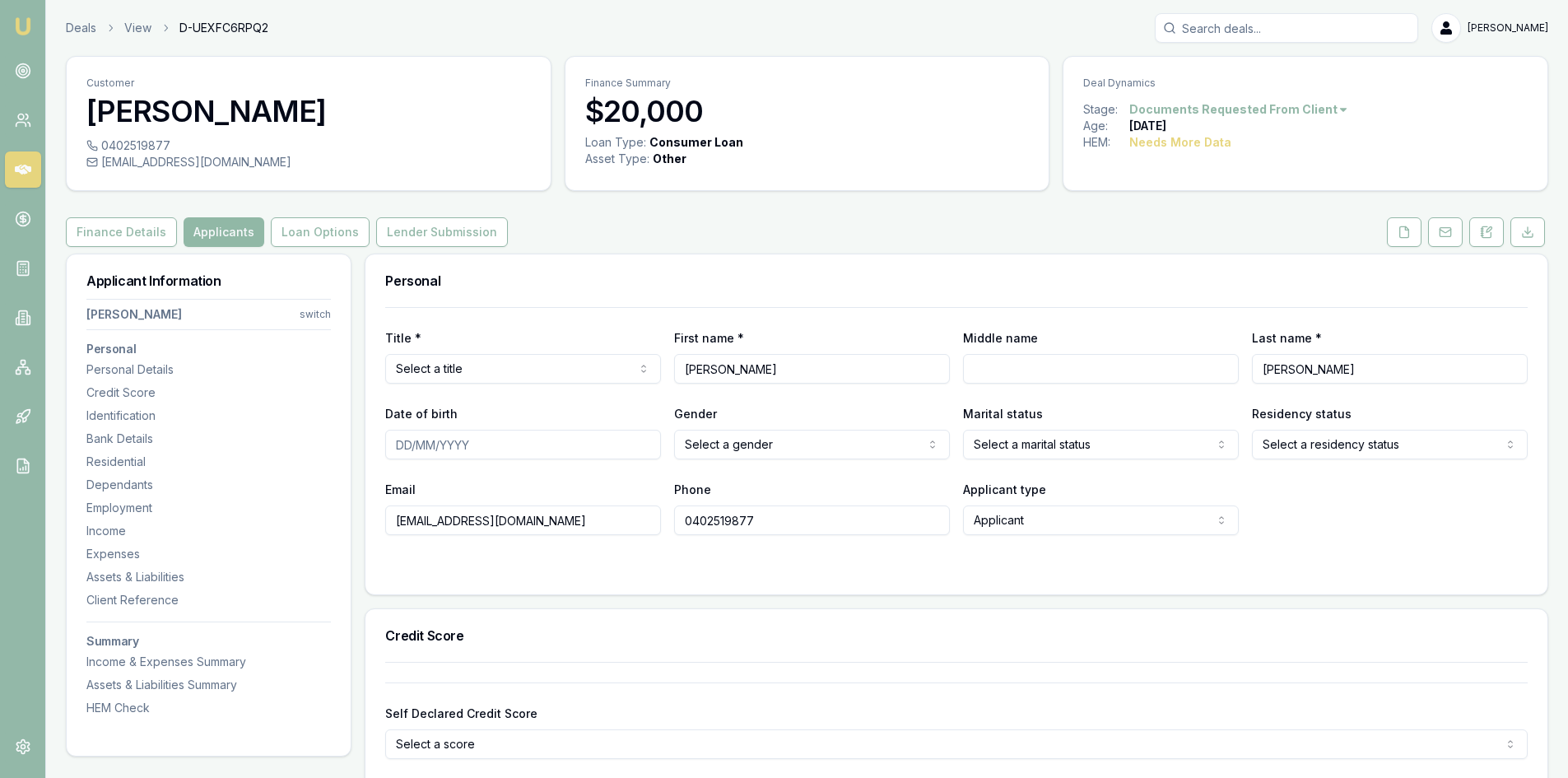
click at [214, 230] on button "Applicants" at bounding box center [224, 232] width 81 height 30
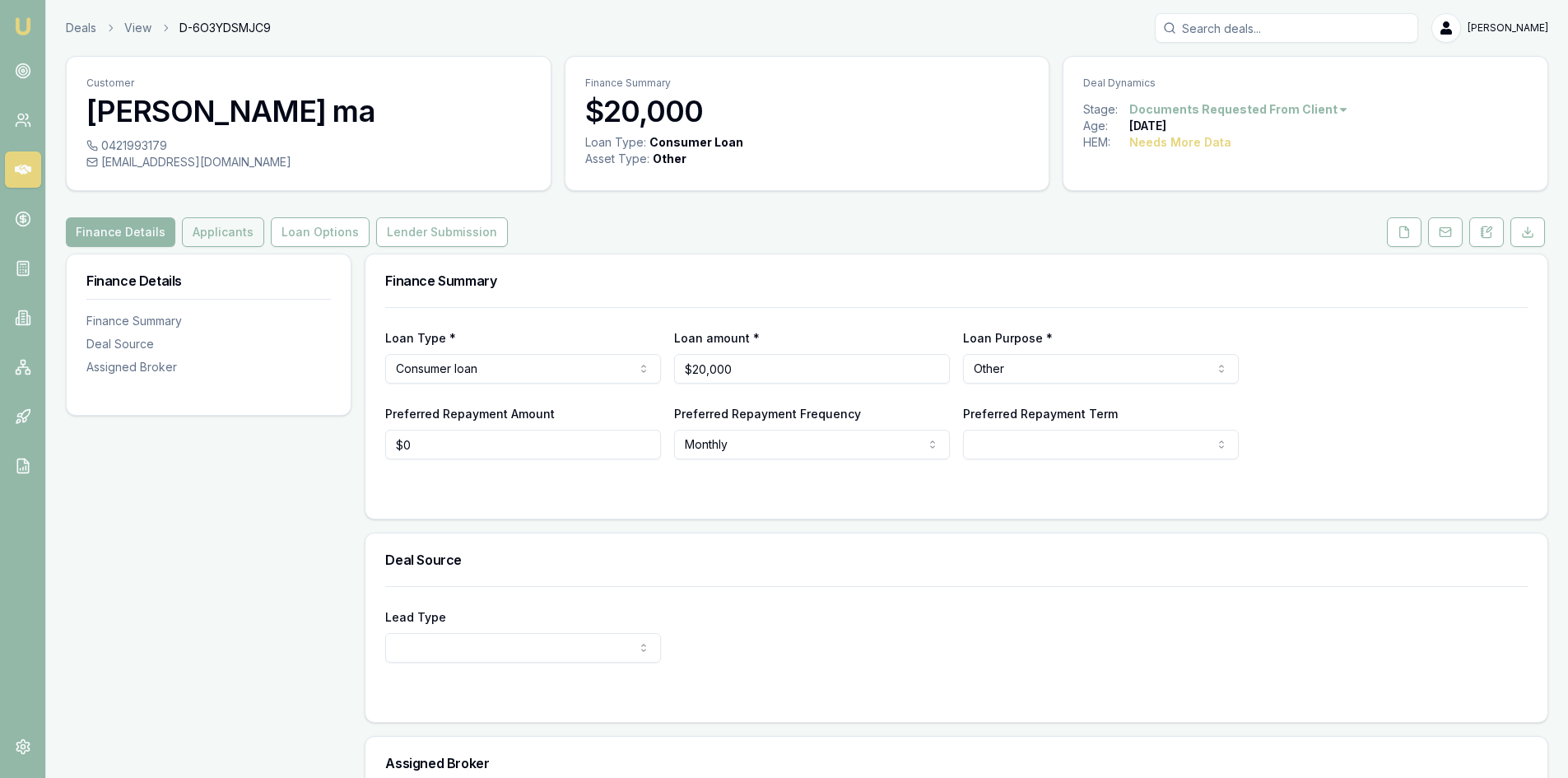
click at [209, 233] on button "Applicants" at bounding box center [223, 232] width 82 height 30
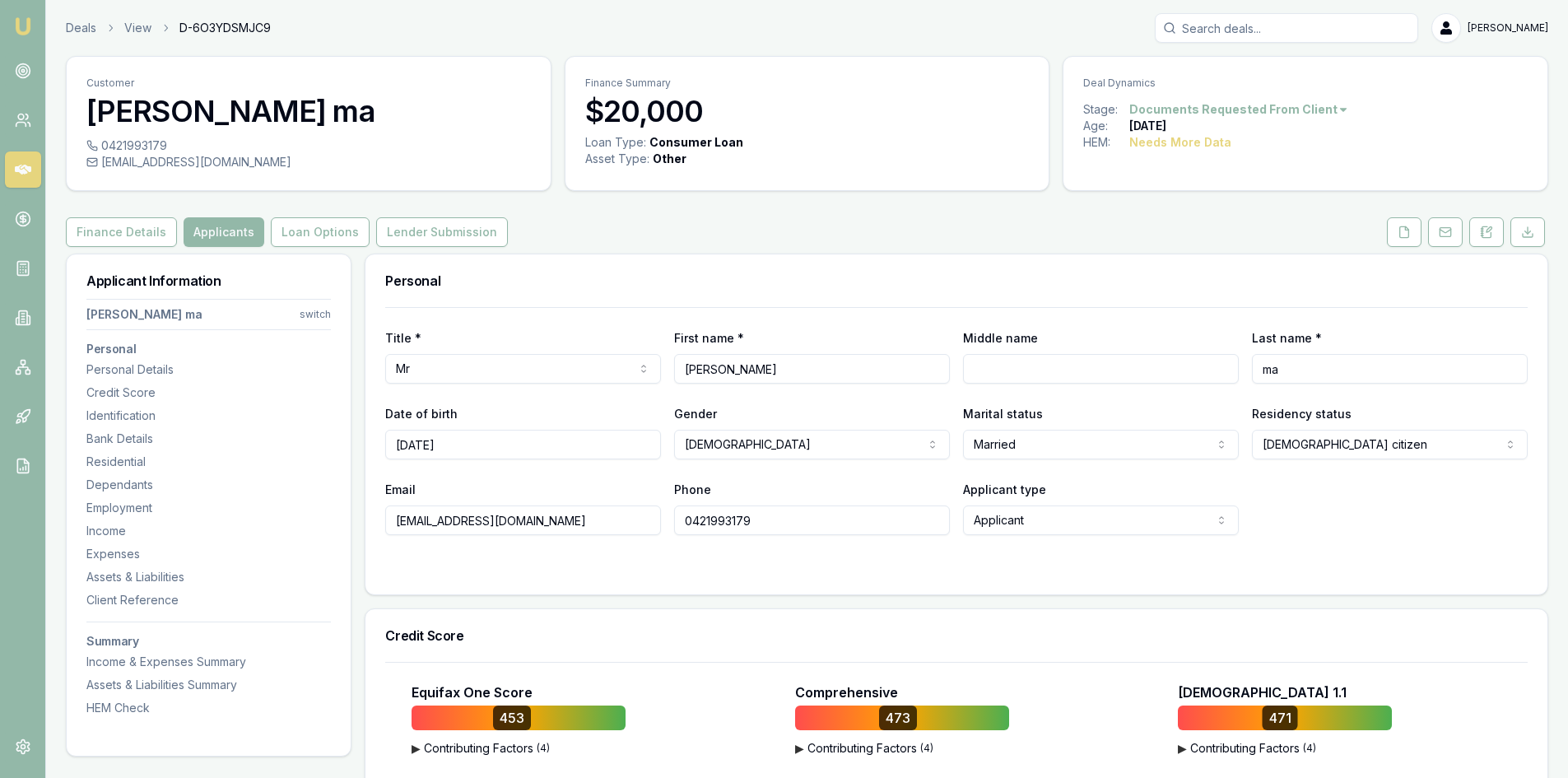
scroll to position [329, 0]
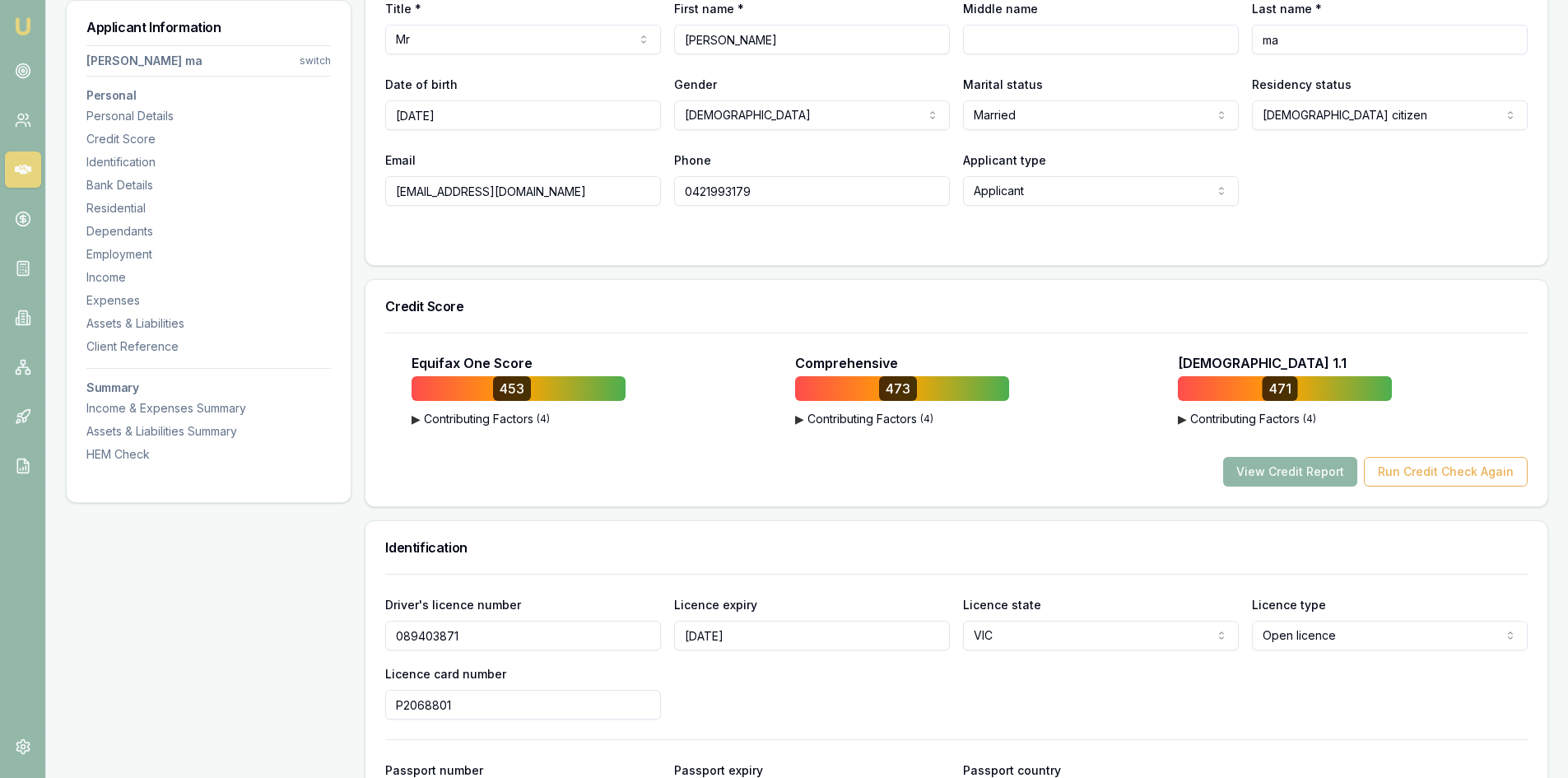
click at [1281, 474] on button "View Credit Report" at bounding box center [1290, 472] width 134 height 30
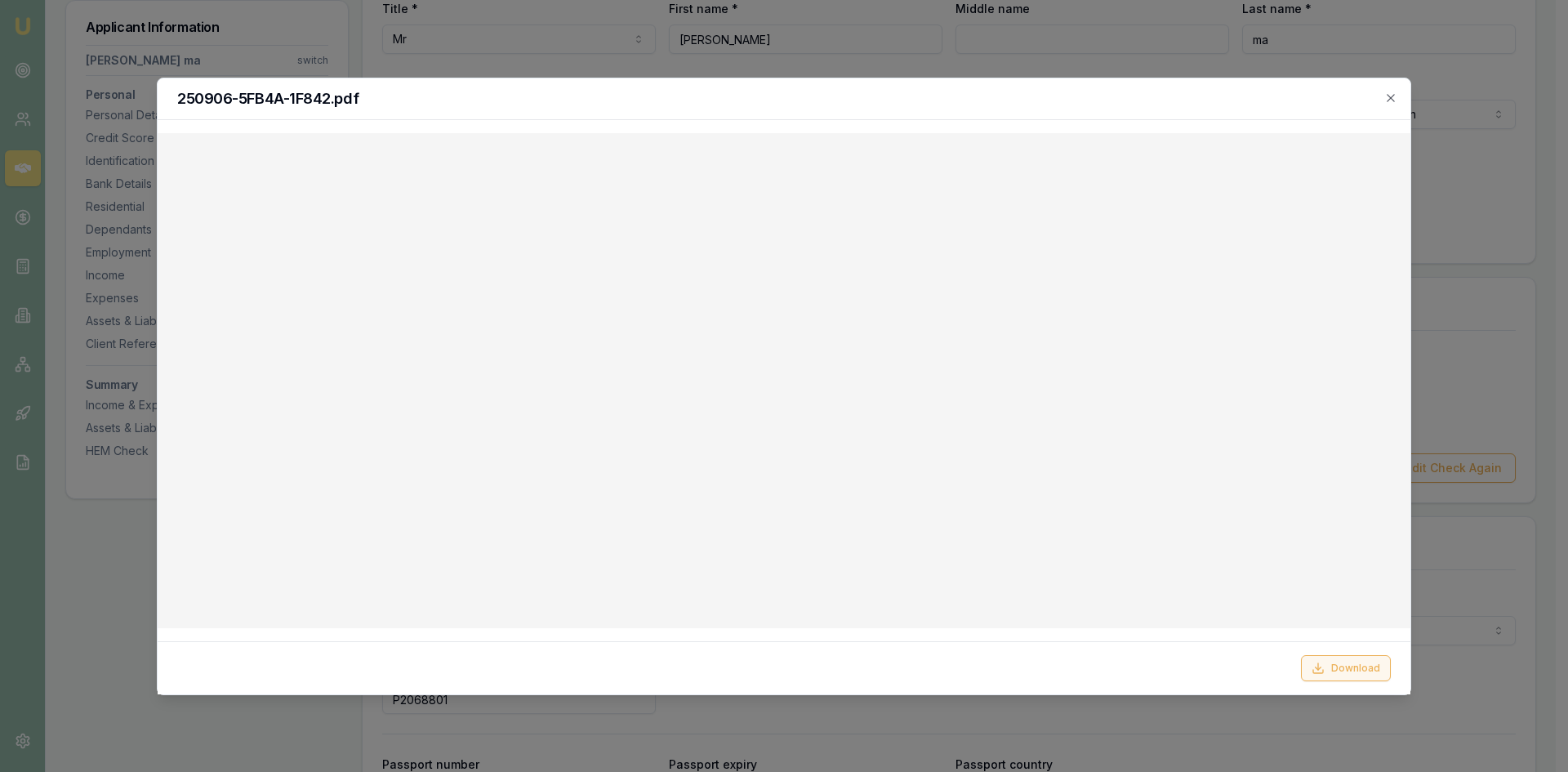
click at [1349, 676] on button "Download" at bounding box center [1346, 669] width 90 height 26
click at [1018, 112] on div "250906-5FB4A-1F842.pdf" at bounding box center [784, 99] width 1253 height 42
click at [1393, 97] on icon "button" at bounding box center [1390, 97] width 13 height 13
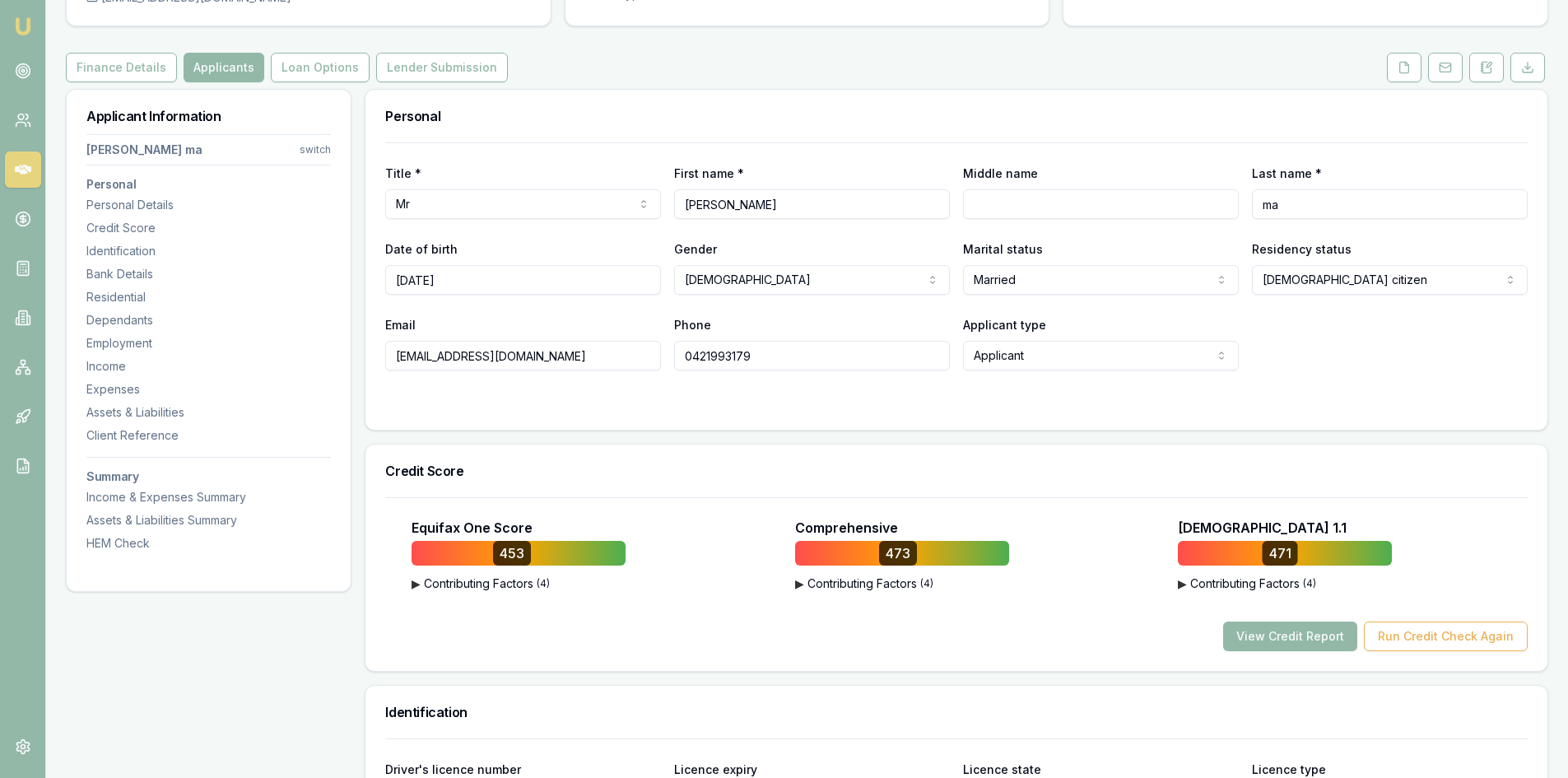
scroll to position [0, 0]
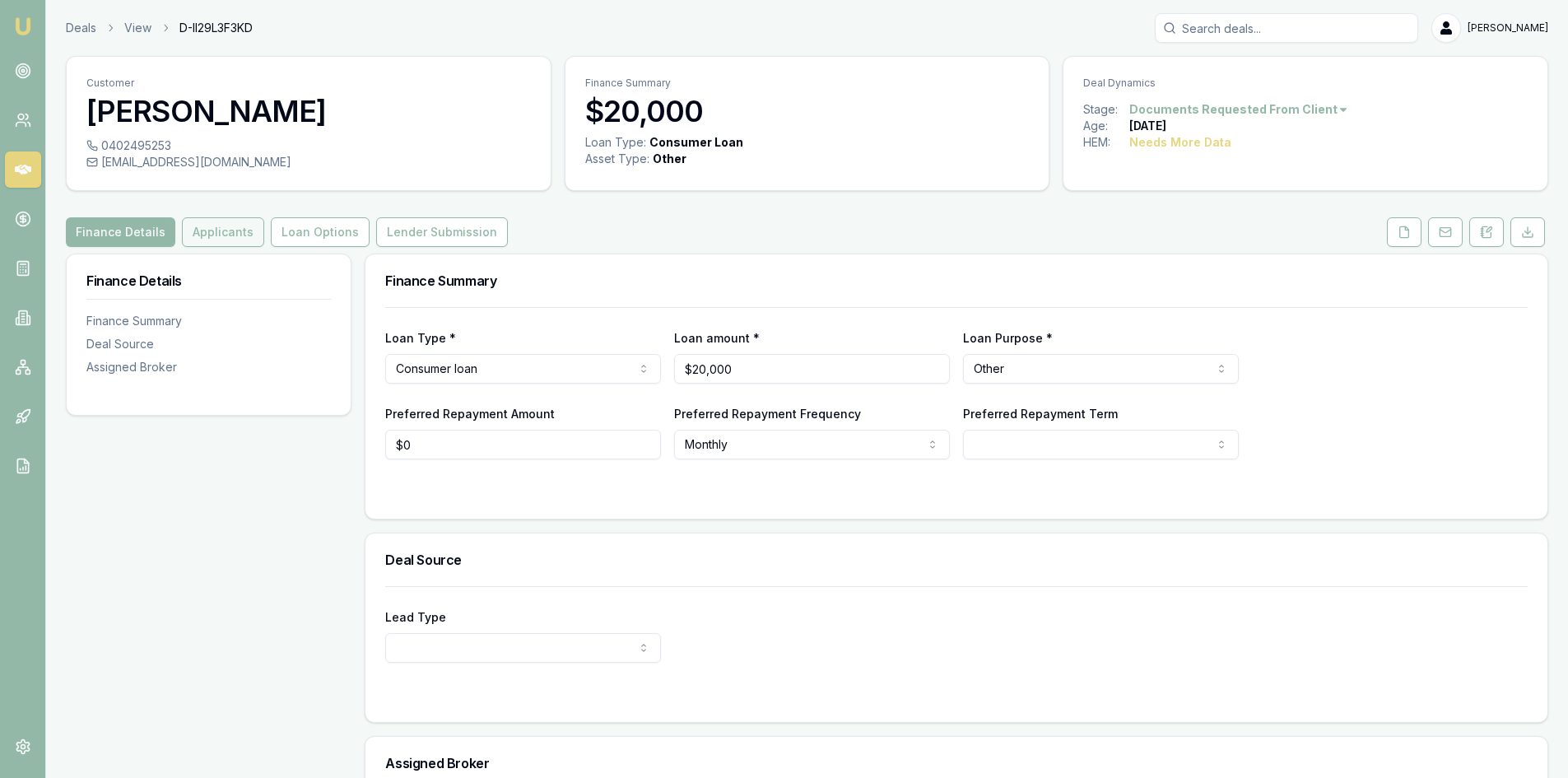
click at [202, 227] on button "Applicants" at bounding box center [223, 232] width 82 height 30
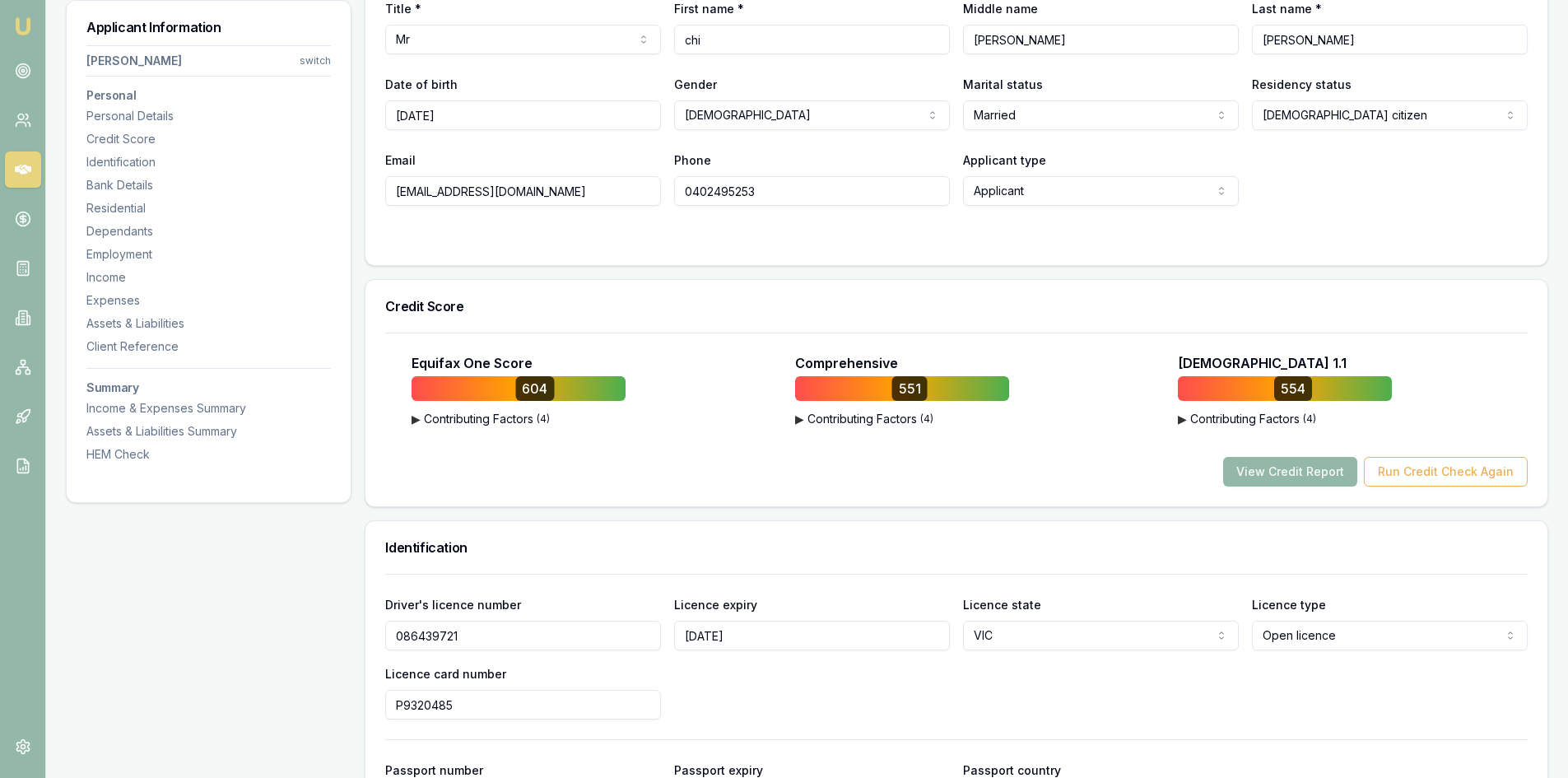
scroll to position [82, 0]
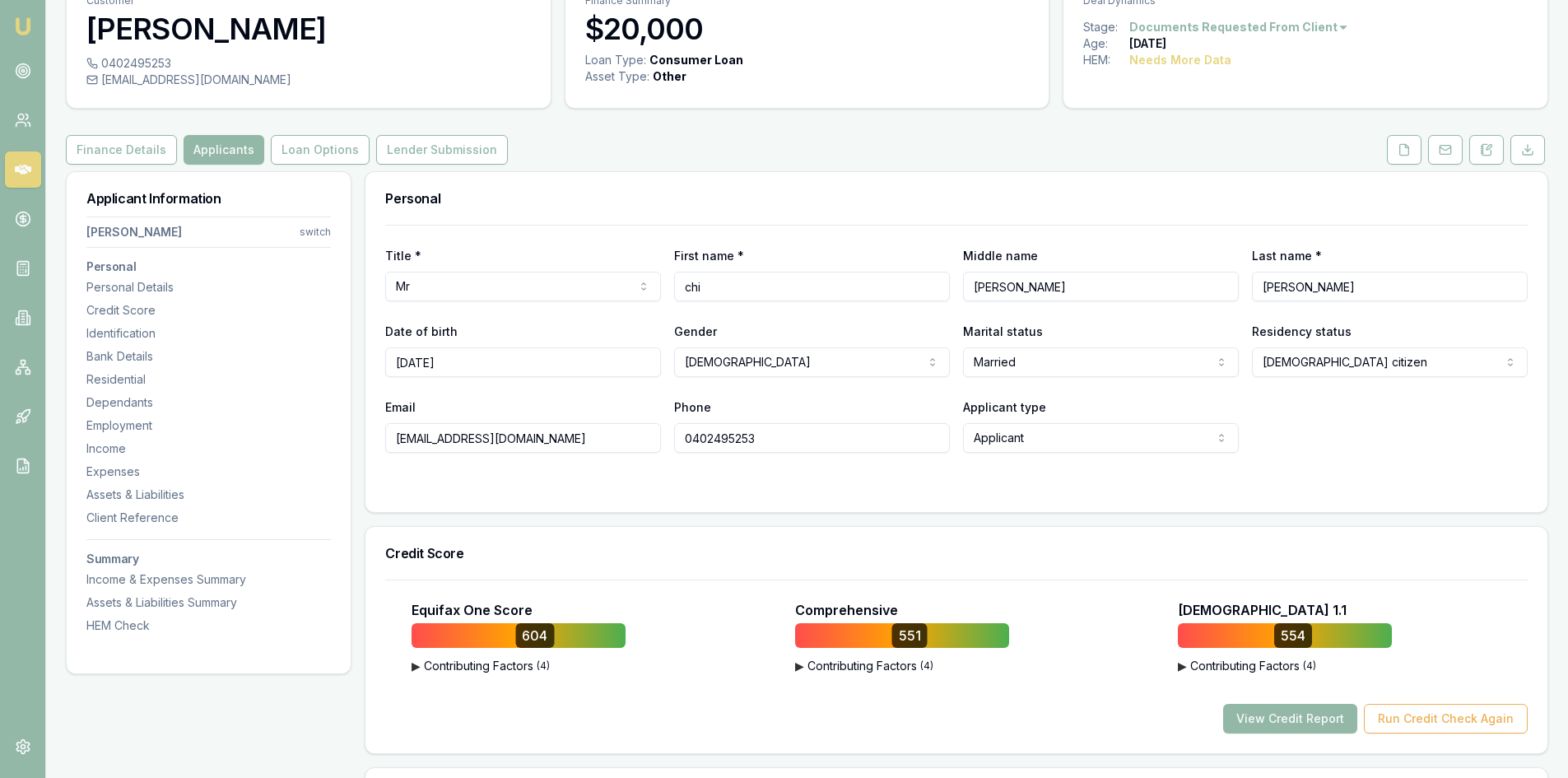
click at [1407, 157] on button at bounding box center [1404, 150] width 35 height 30
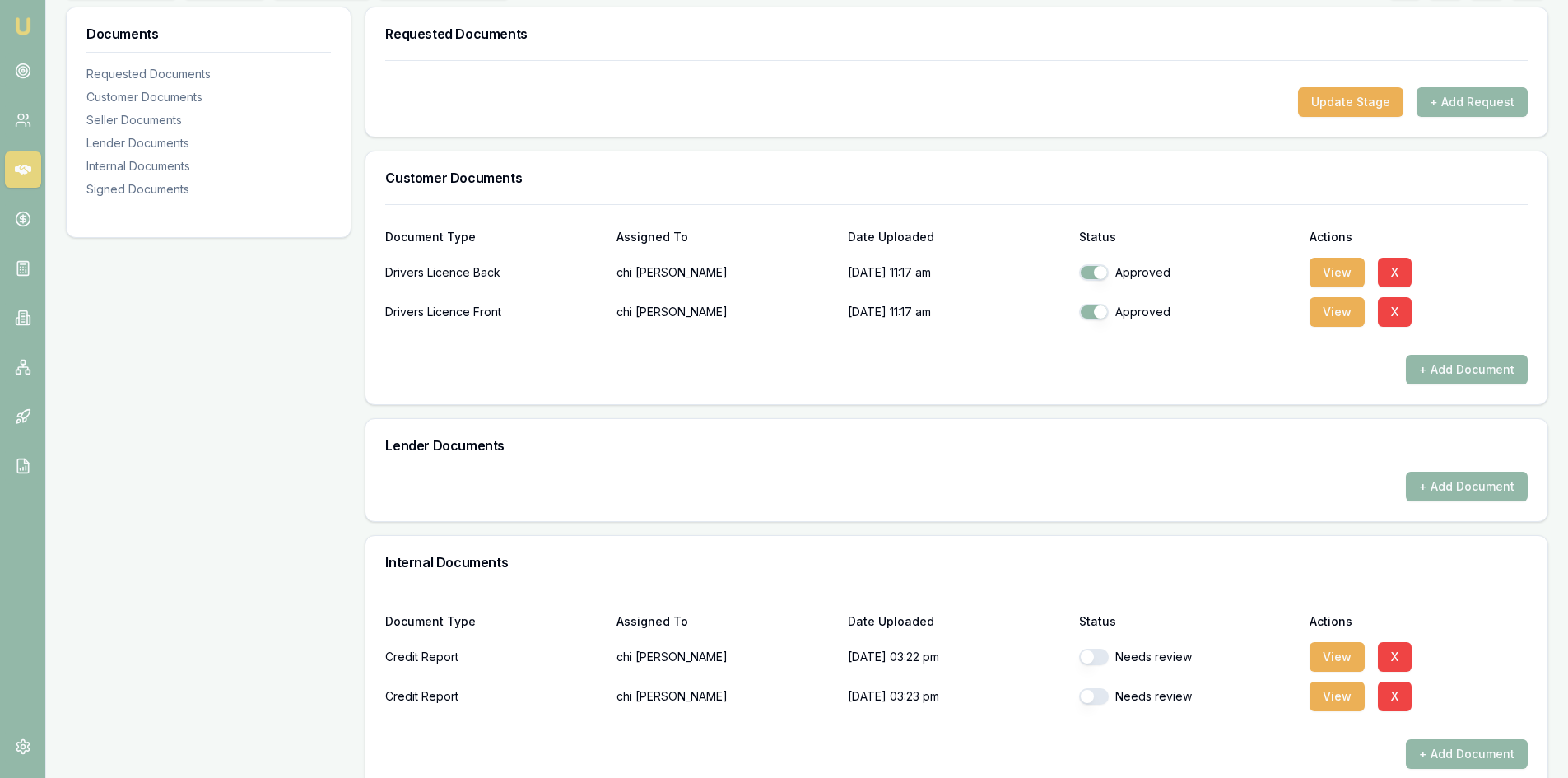
scroll to position [412, 0]
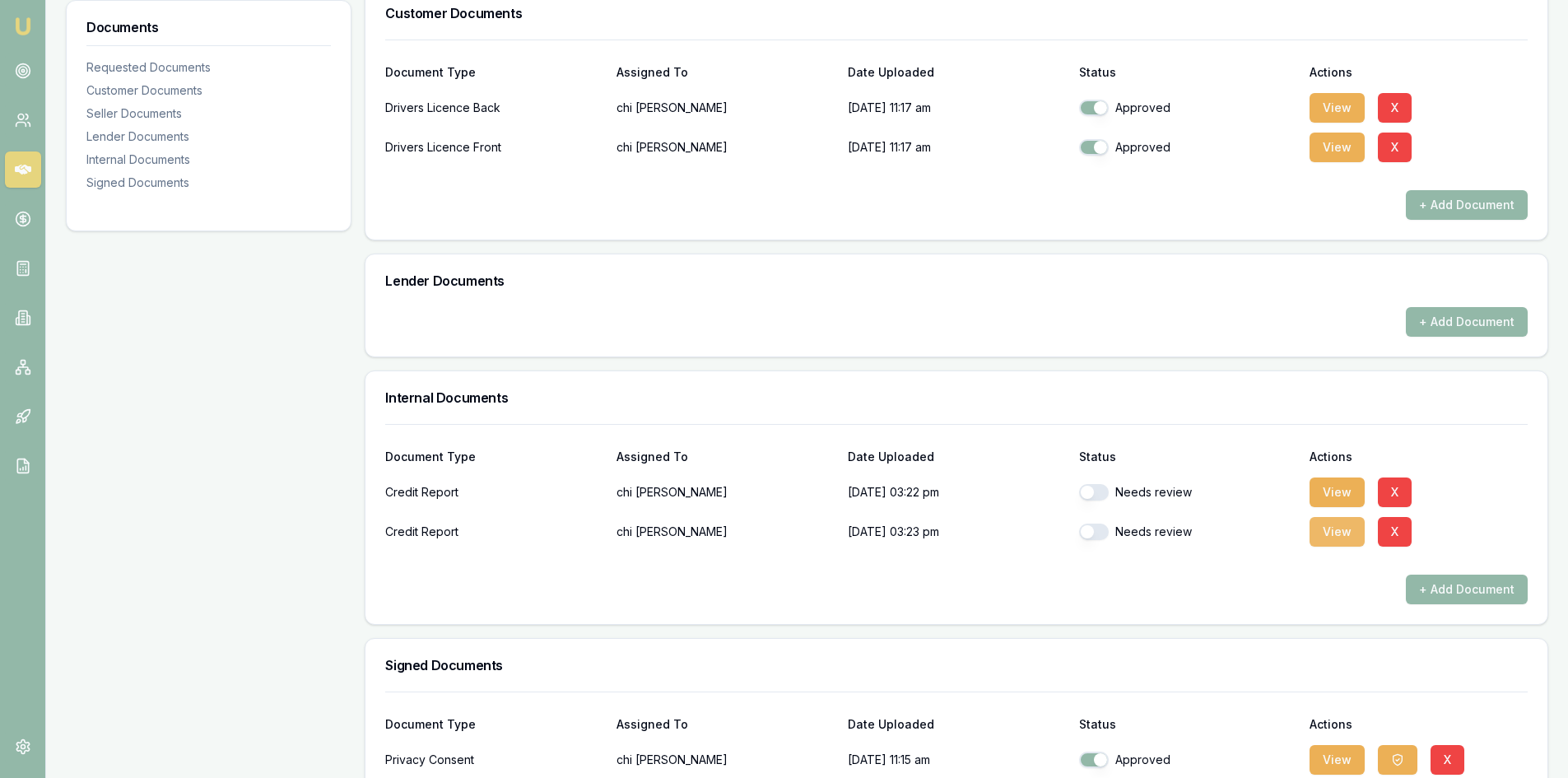
click at [1333, 534] on button "View" at bounding box center [1336, 532] width 55 height 30
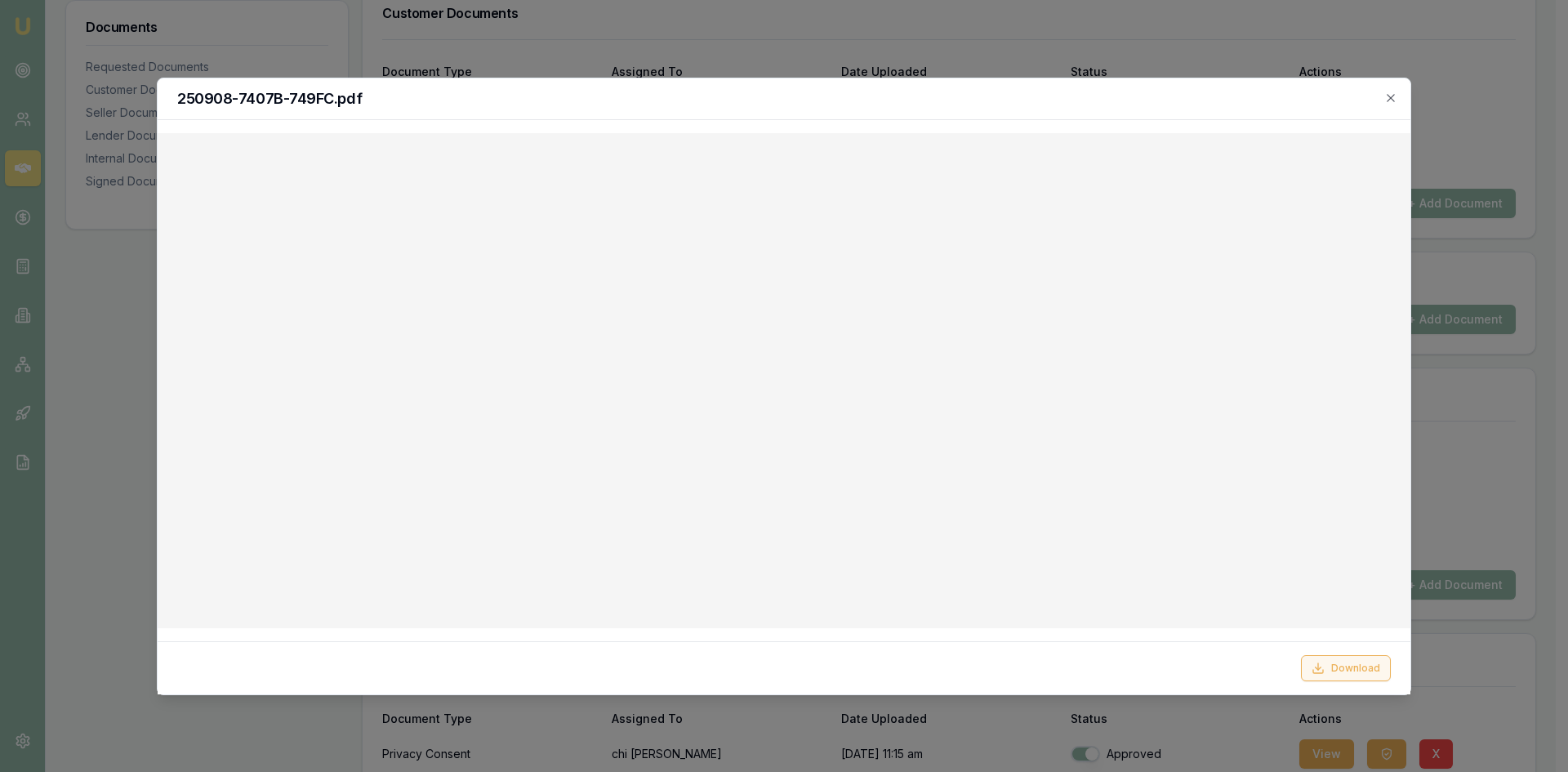
click at [1341, 671] on button "Download" at bounding box center [1346, 669] width 90 height 26
click at [1077, 99] on h2 "250908-7407B-749FC.pdf" at bounding box center [784, 98] width 1214 height 15
click at [1395, 94] on icon "button" at bounding box center [1390, 97] width 13 height 13
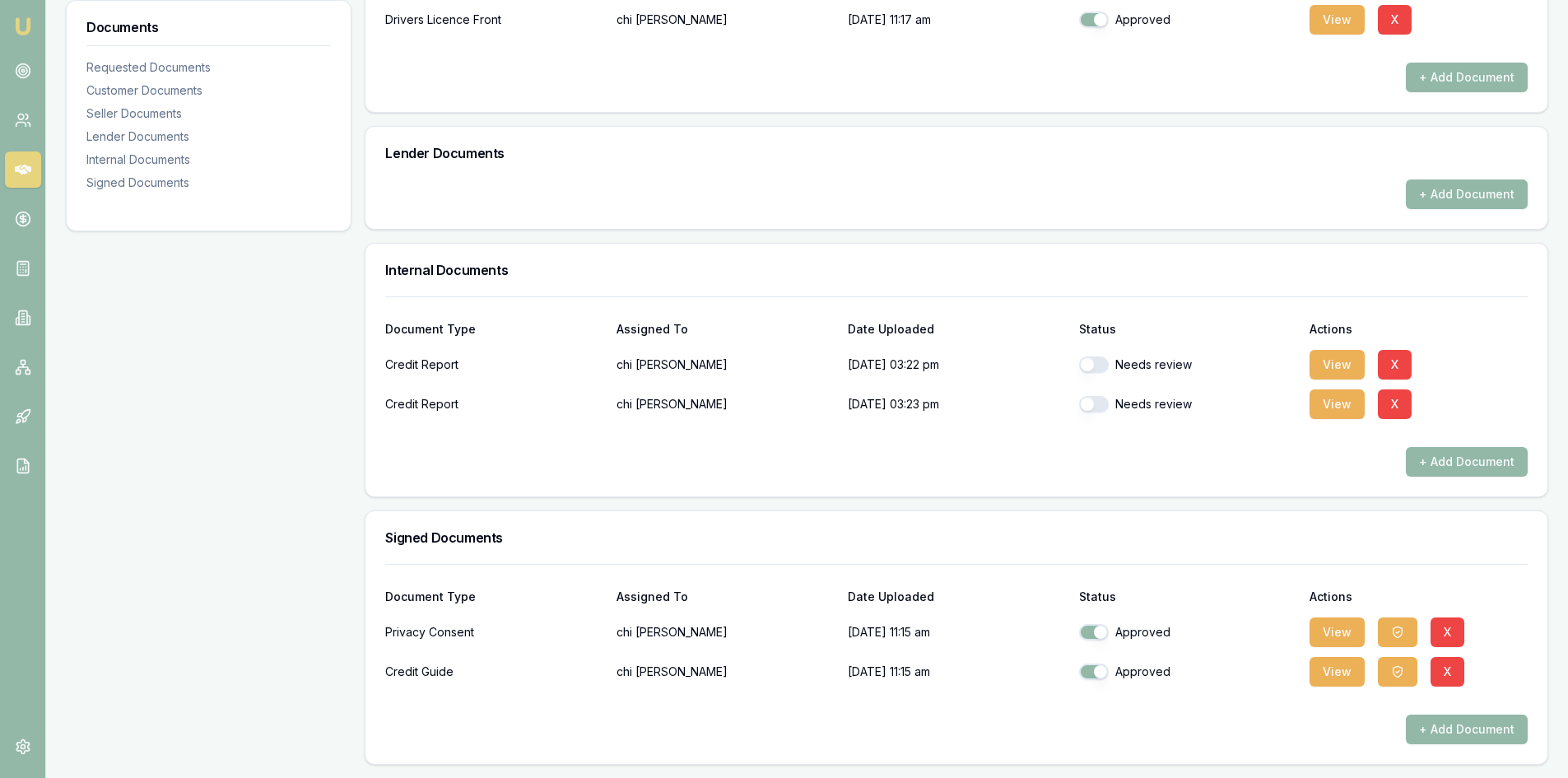
scroll to position [375, 0]
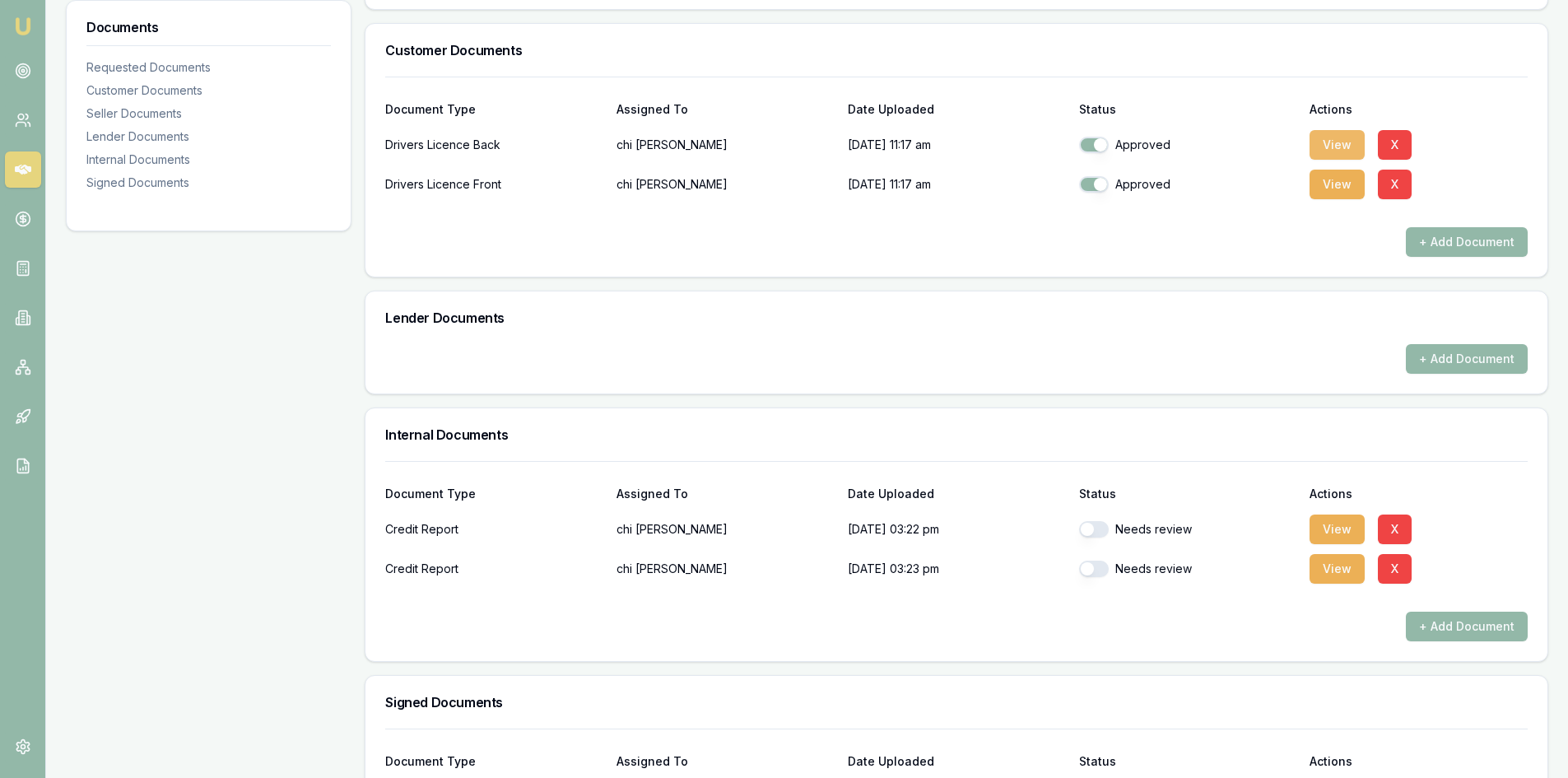
click at [1341, 145] on button "View" at bounding box center [1336, 145] width 55 height 30
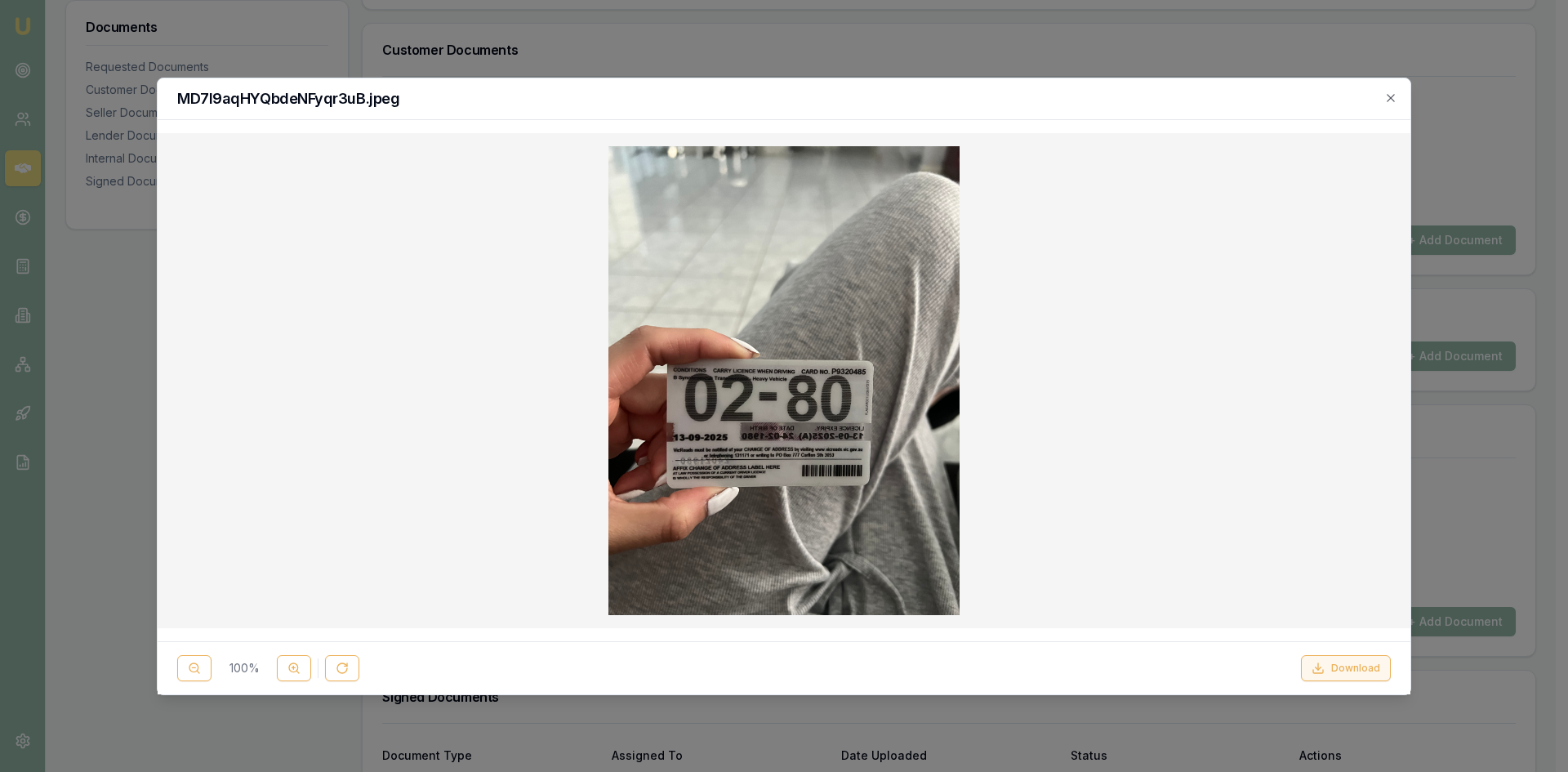
click at [1346, 678] on button "Download" at bounding box center [1346, 669] width 90 height 26
click at [1387, 95] on icon "button" at bounding box center [1390, 97] width 7 height 7
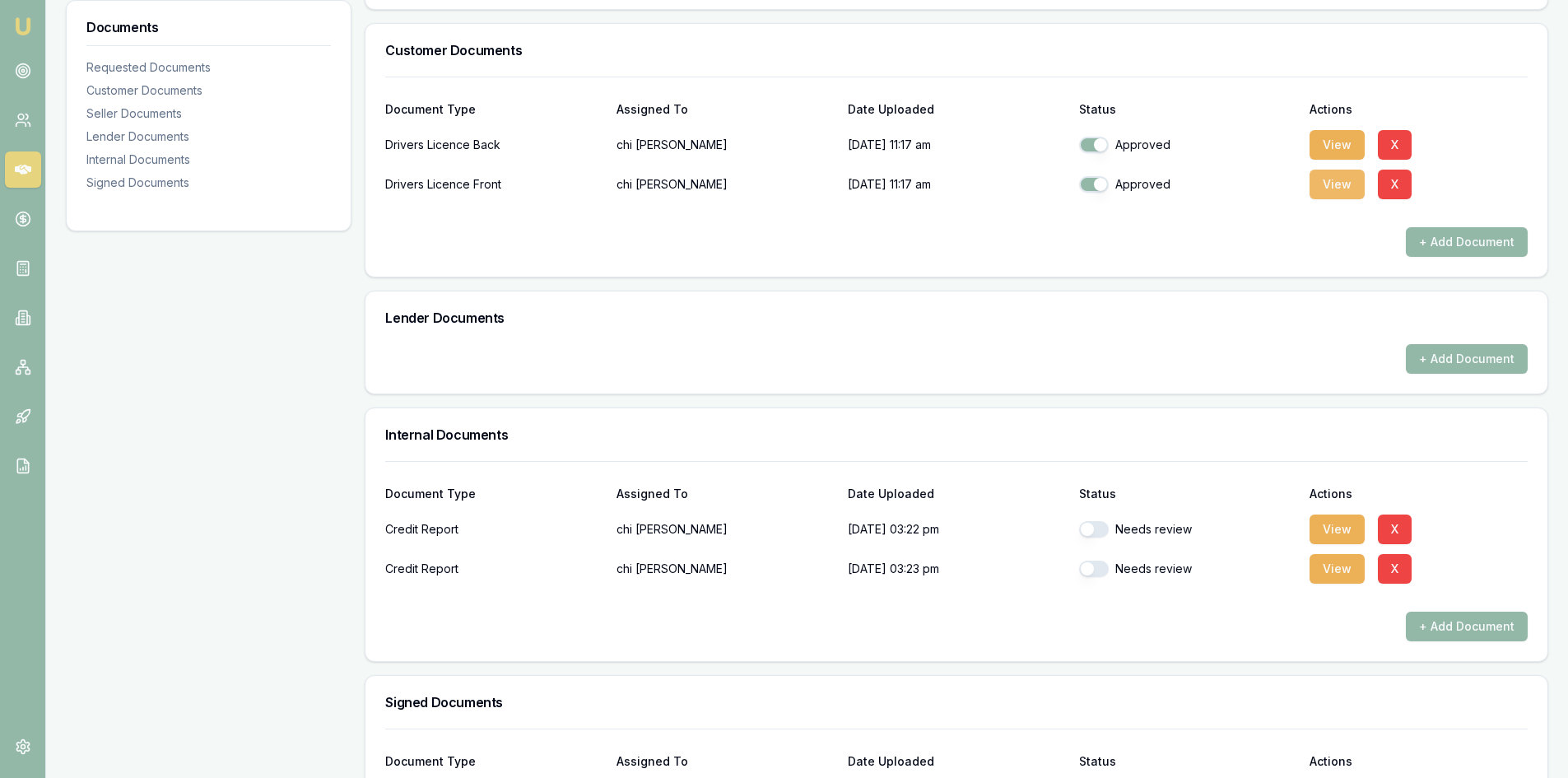
click at [1328, 180] on button "View" at bounding box center [1336, 185] width 55 height 30
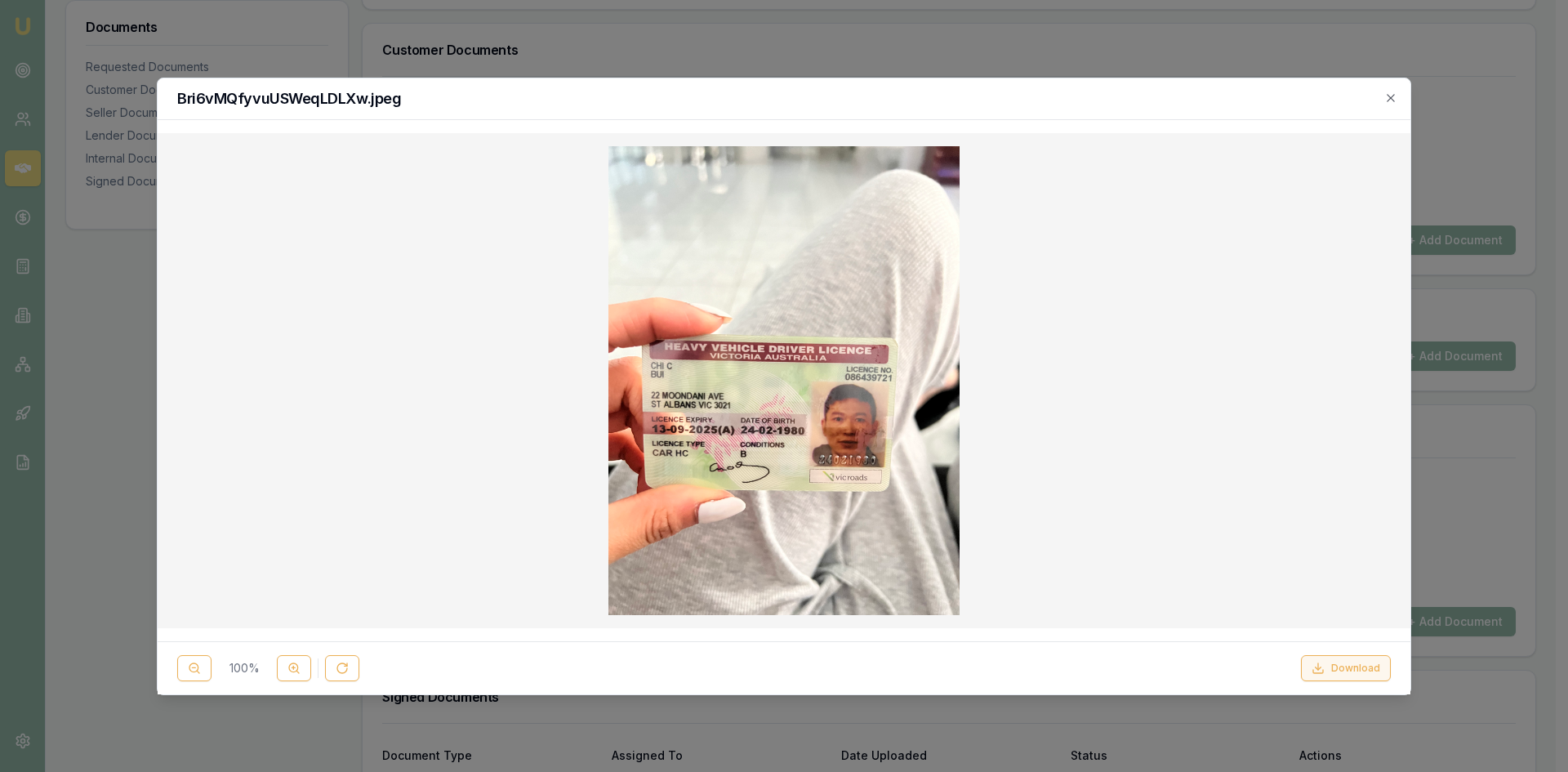
click at [1346, 669] on button "Download" at bounding box center [1346, 669] width 90 height 26
click at [1100, 133] on div at bounding box center [784, 380] width 1253 height 495
click at [1395, 95] on icon "button" at bounding box center [1390, 97] width 13 height 13
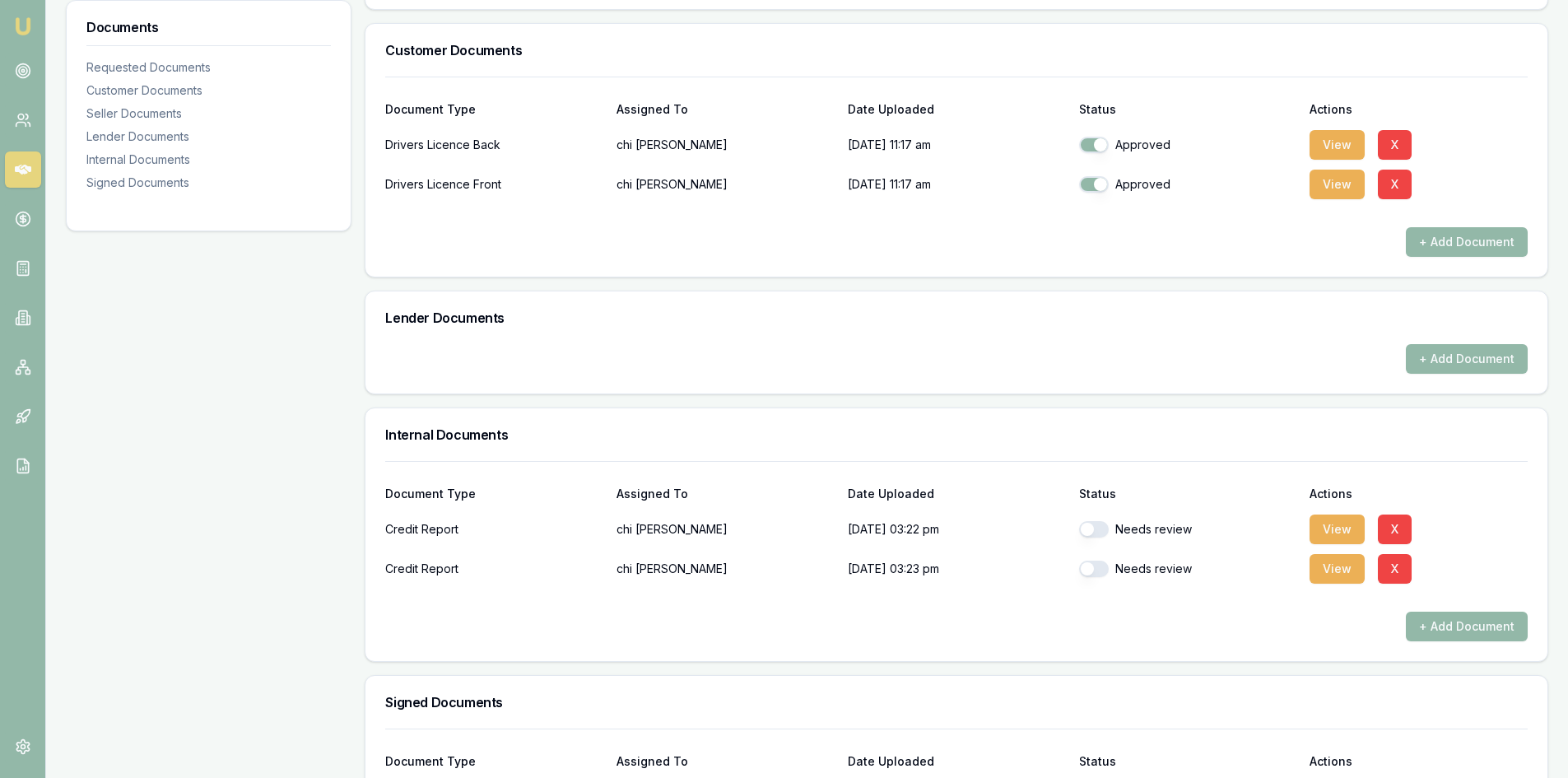
scroll to position [539, 0]
